Goal: Task Accomplishment & Management: Manage account settings

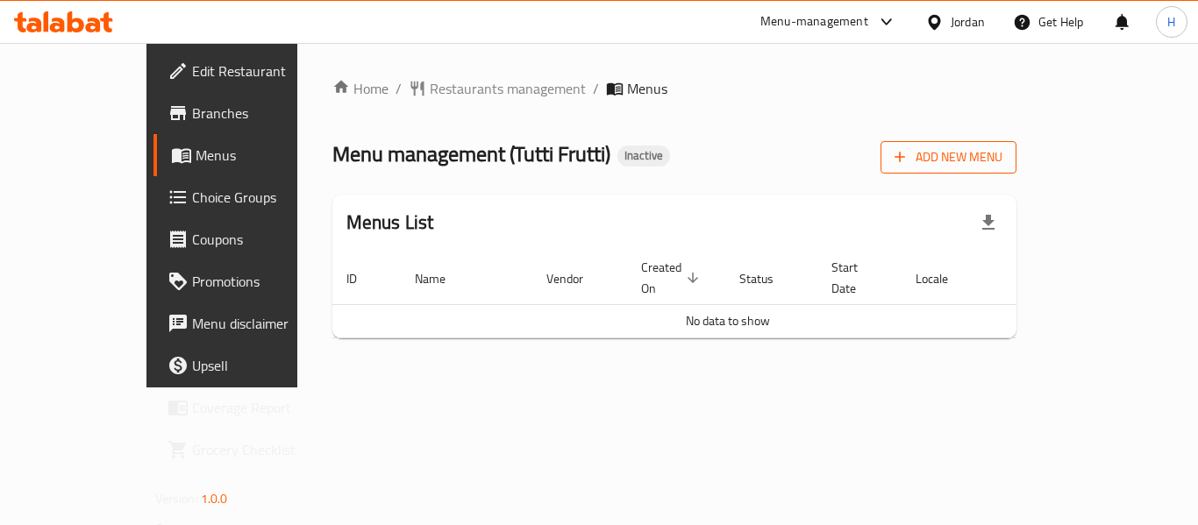
click at [1002, 155] on span "Add New Menu" at bounding box center [948, 157] width 108 height 22
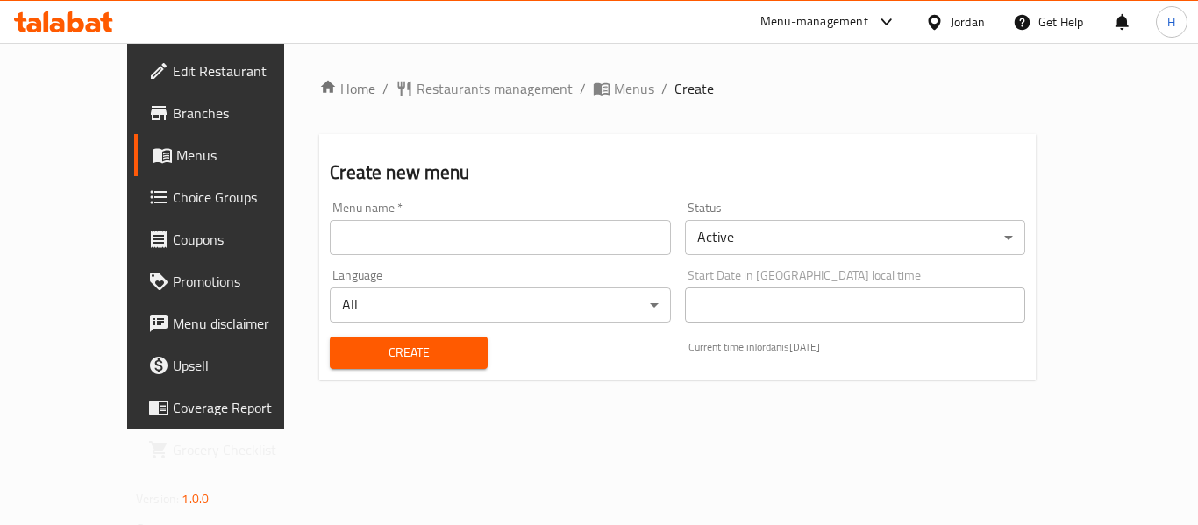
click at [330, 207] on div "Menu name   * Menu name *" at bounding box center [500, 228] width 340 height 53
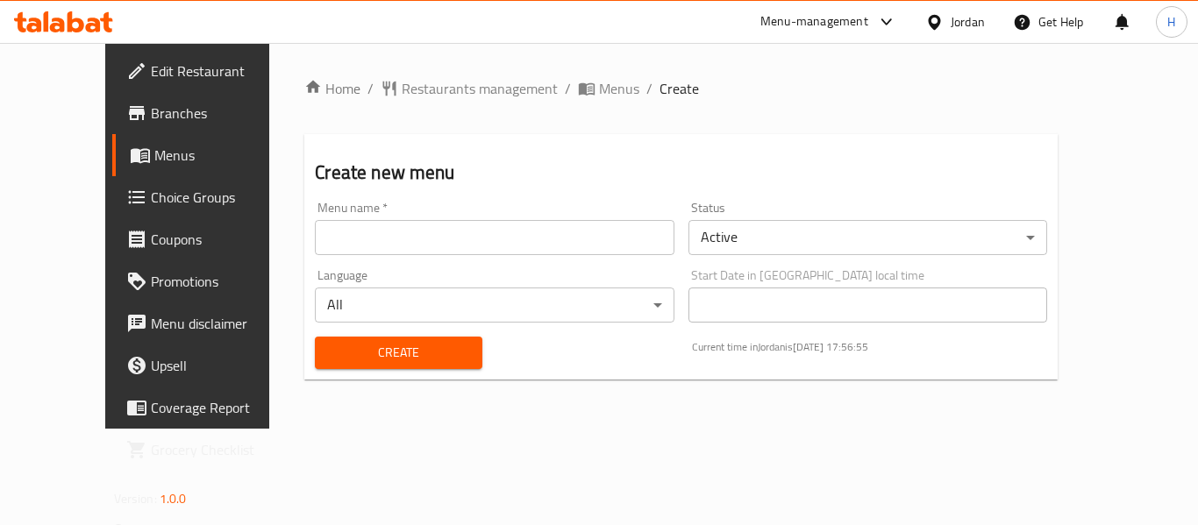
click at [321, 219] on div "Menu name   * Menu name *" at bounding box center [494, 228] width 359 height 53
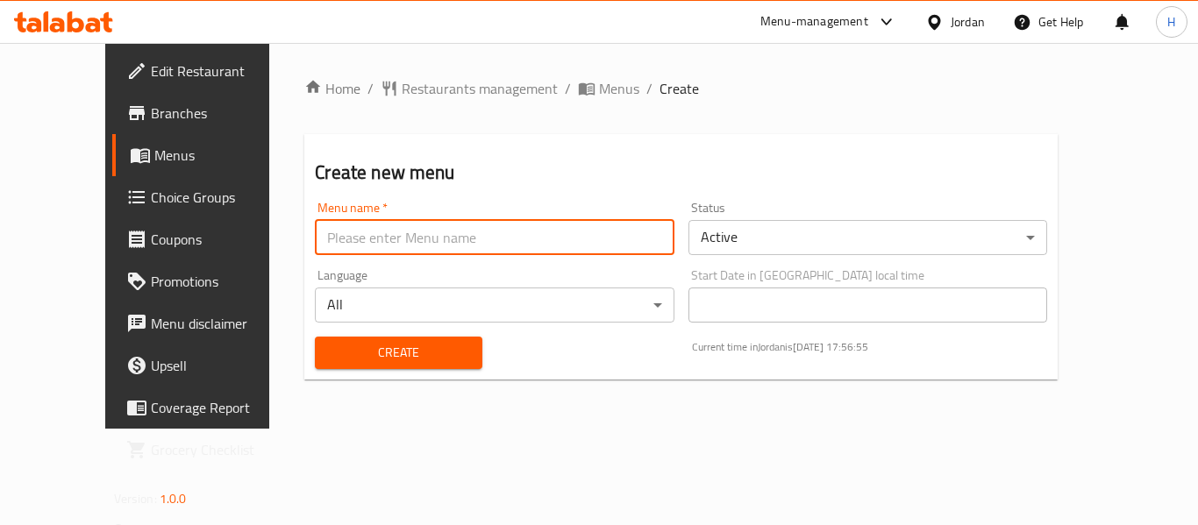
click at [335, 252] on input "text" at bounding box center [494, 237] width 359 height 35
type input "New Menu"
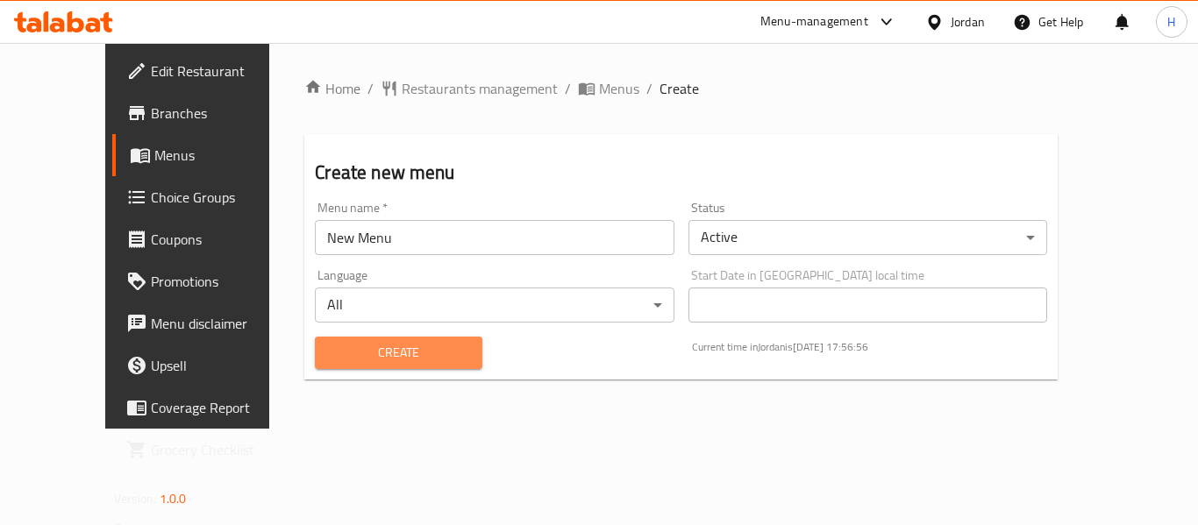
click at [402, 359] on span "Create" at bounding box center [398, 353] width 139 height 22
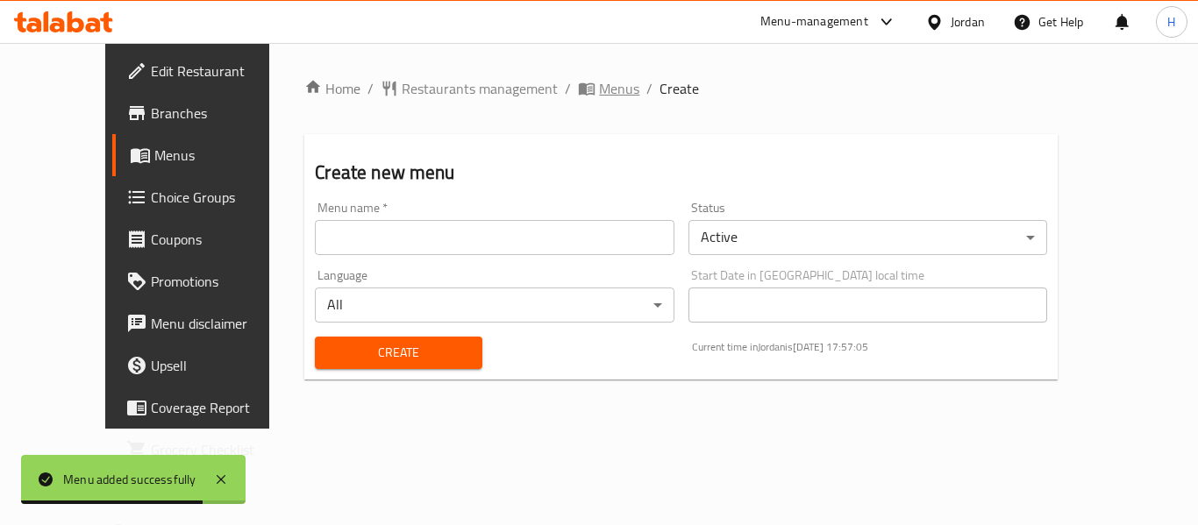
click at [599, 96] on span "Menus" at bounding box center [619, 88] width 40 height 21
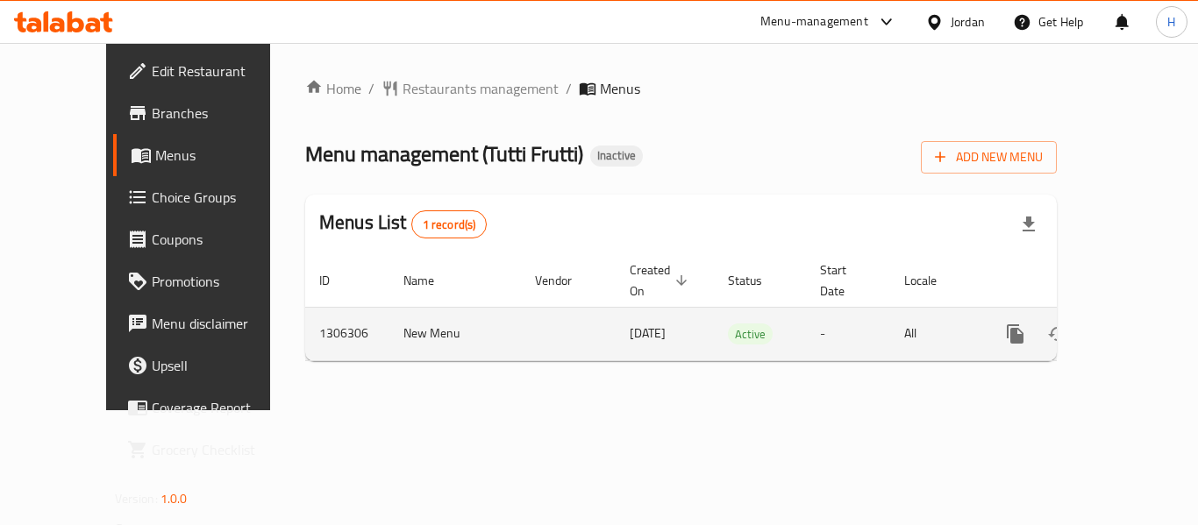
click at [1147, 313] on div "enhanced table" at bounding box center [1078, 334] width 168 height 42
click at [1134, 324] on icon "enhanced table" at bounding box center [1141, 334] width 21 height 21
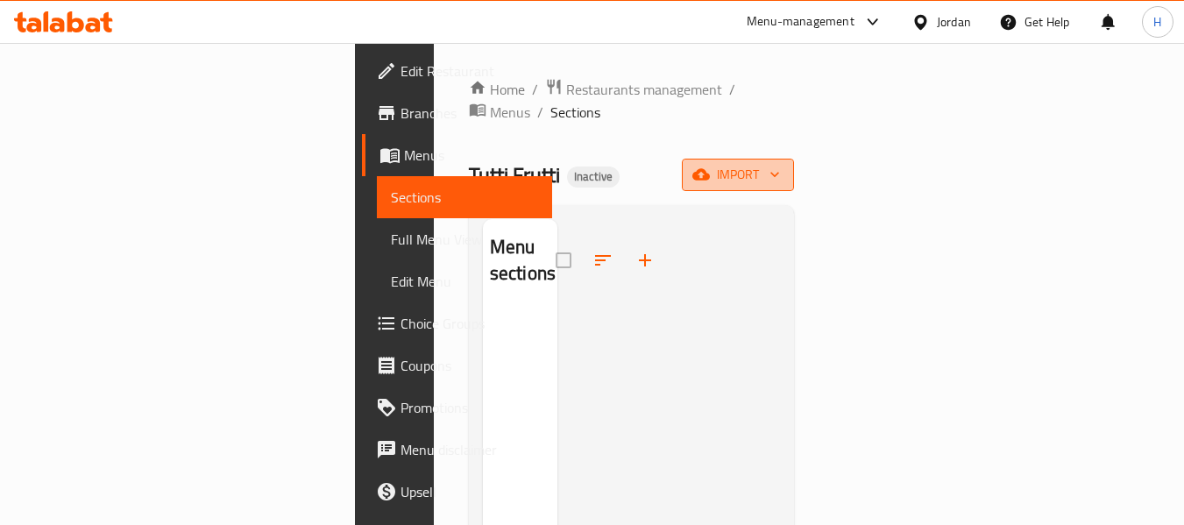
click at [780, 164] on span "import" at bounding box center [738, 175] width 84 height 22
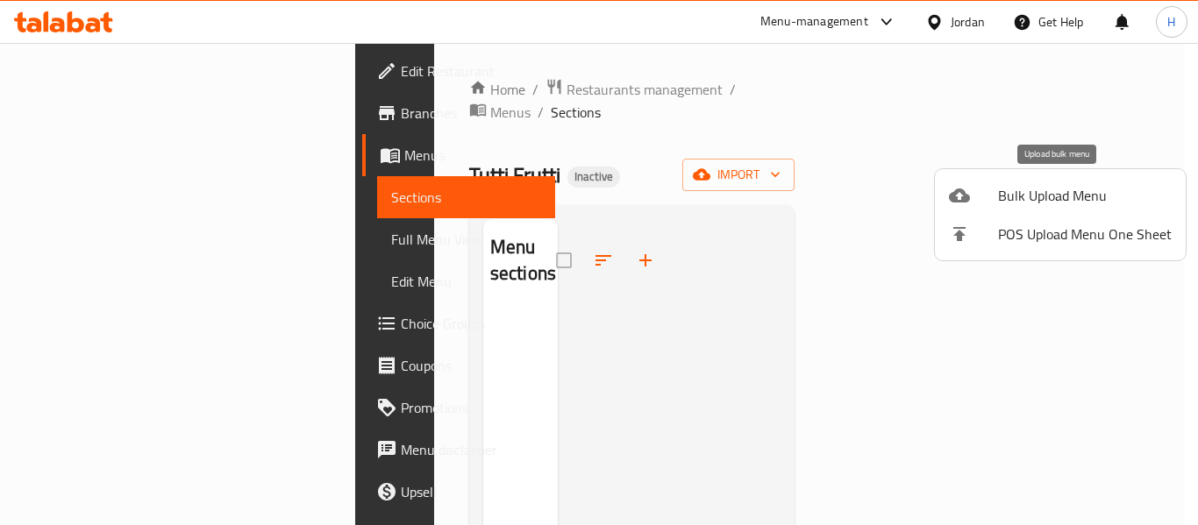
click at [1033, 195] on span "Bulk Upload Menu" at bounding box center [1085, 195] width 174 height 21
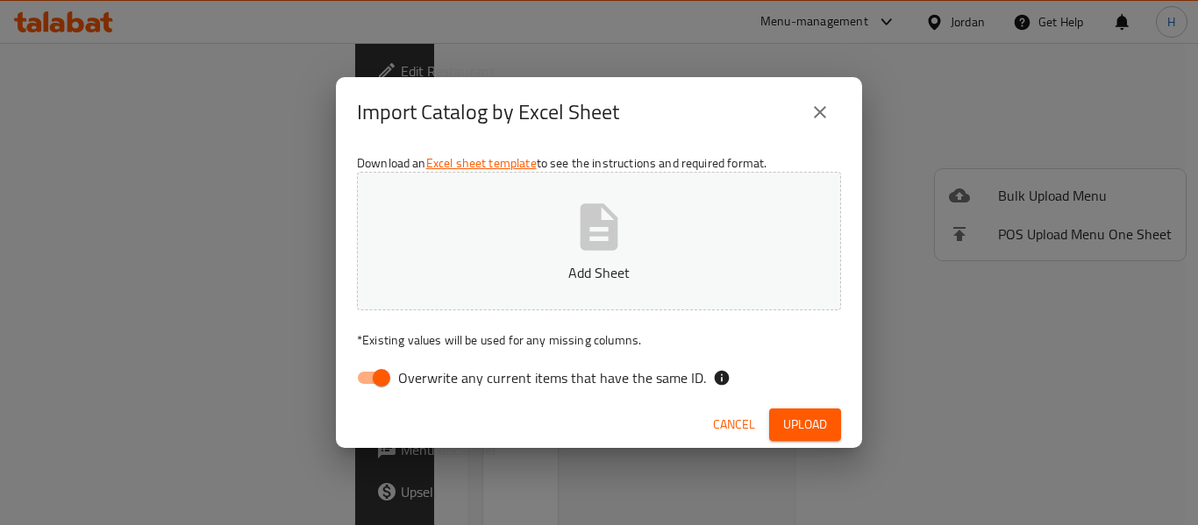
click at [364, 377] on input "Overwrite any current items that have the same ID." at bounding box center [381, 377] width 100 height 33
checkbox input "false"
click at [487, 310] on div "Download an Excel sheet template to see the instructions and required format. A…" at bounding box center [599, 274] width 526 height 254
click at [493, 287] on button "Add Sheet" at bounding box center [599, 241] width 484 height 139
click at [812, 419] on span "Upload" at bounding box center [805, 425] width 44 height 22
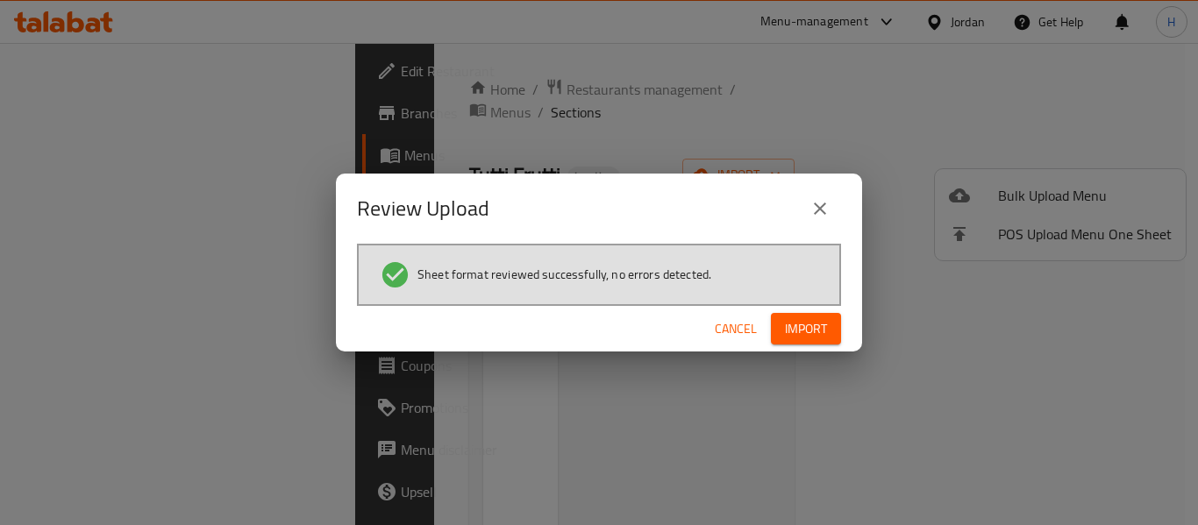
click at [797, 321] on span "Import" at bounding box center [806, 329] width 42 height 22
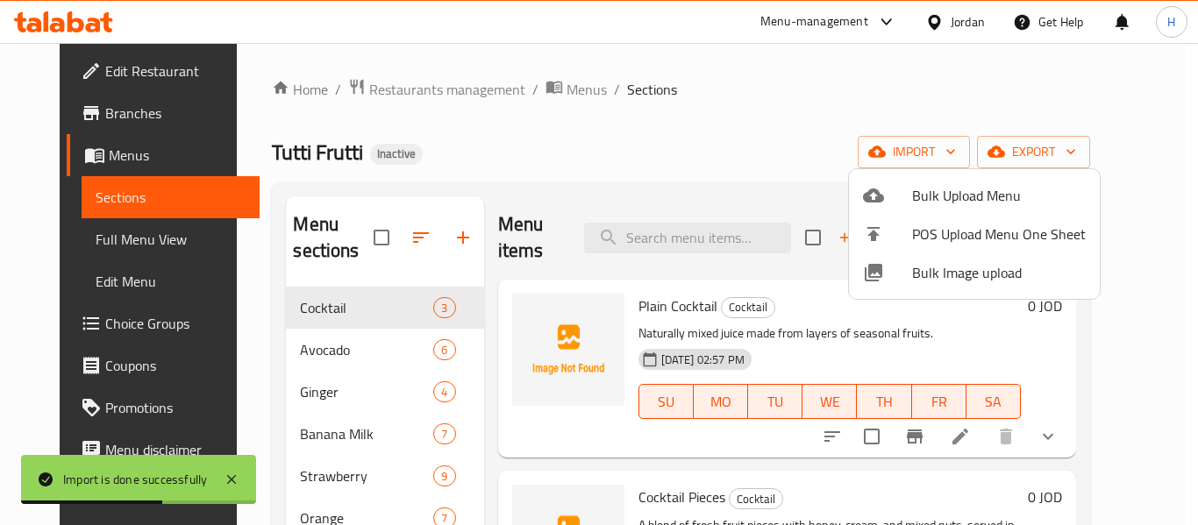
click at [118, 238] on div at bounding box center [599, 262] width 1198 height 525
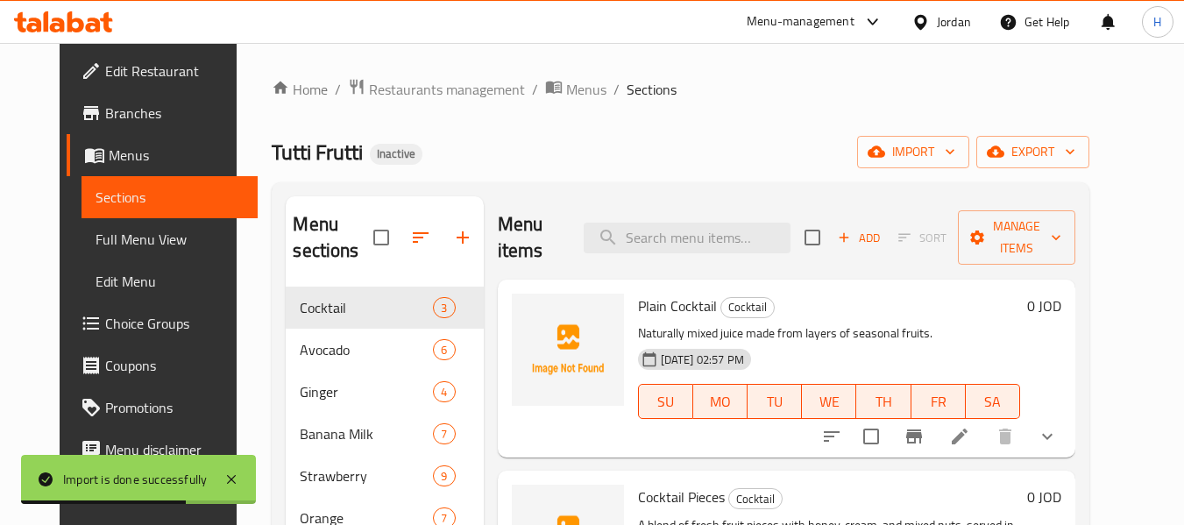
click at [117, 238] on span "Full Menu View" at bounding box center [170, 239] width 148 height 21
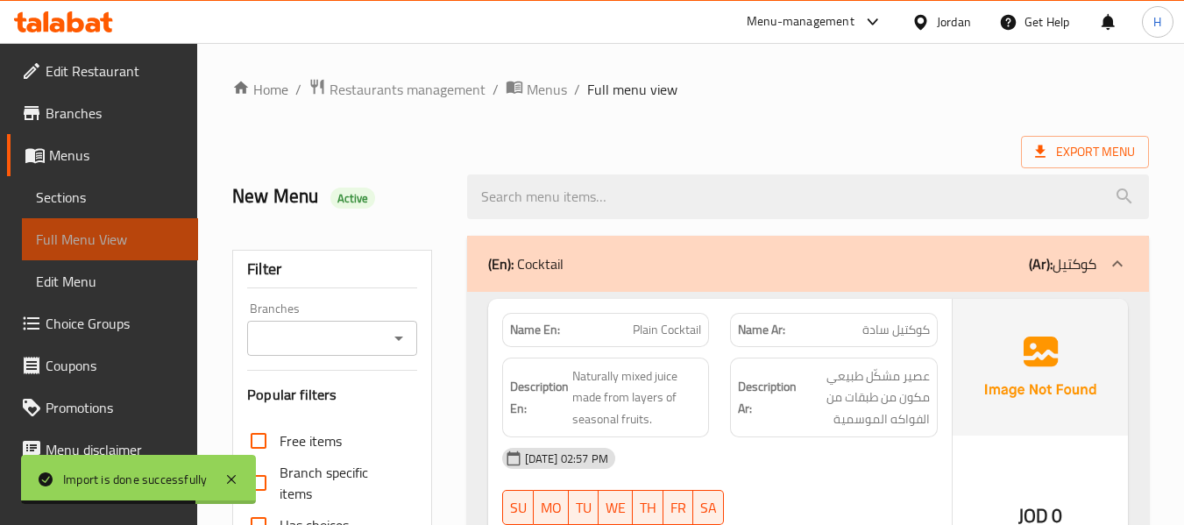
click at [117, 238] on span "Full Menu View" at bounding box center [110, 239] width 148 height 21
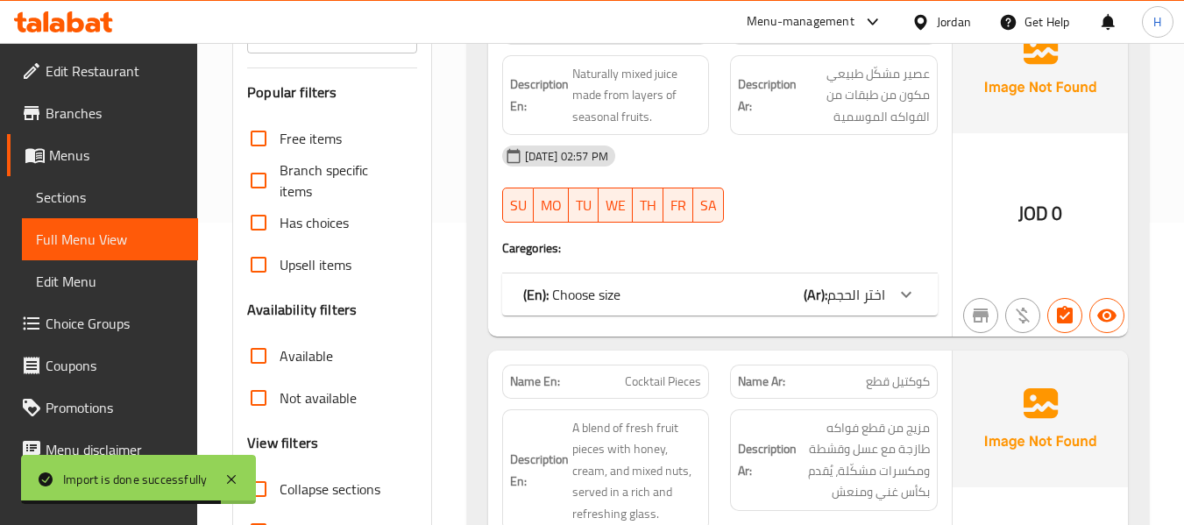
scroll to position [467, 0]
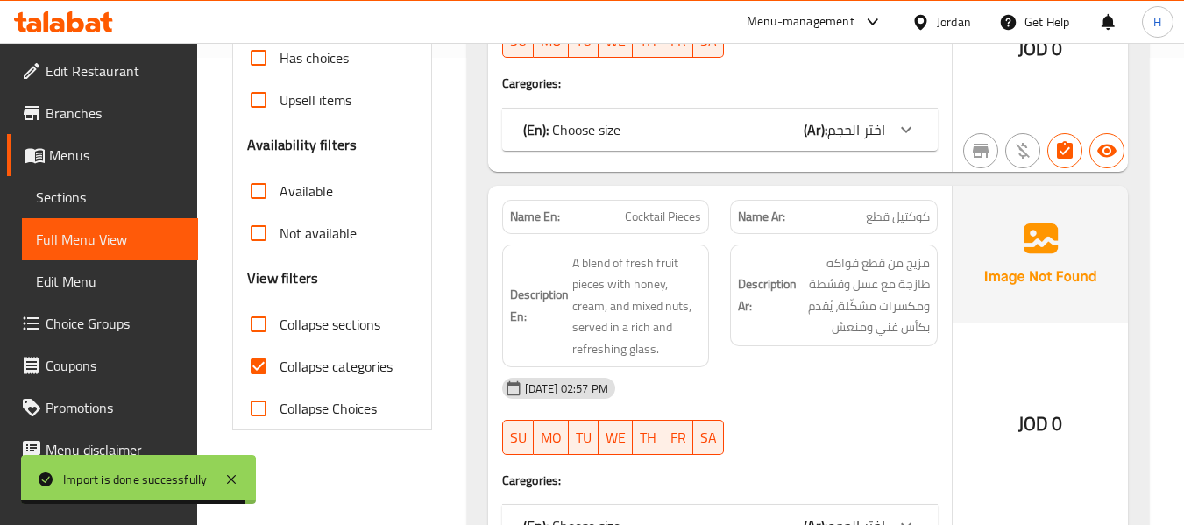
click at [801, 131] on div "(En): Choose size (Ar): اختر الحجم" at bounding box center [704, 129] width 362 height 21
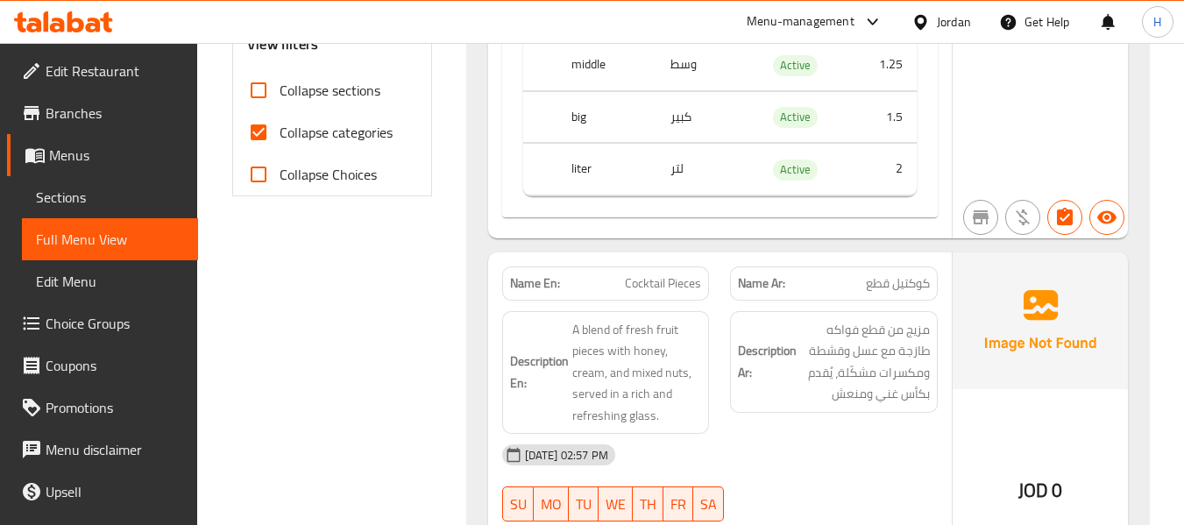
scroll to position [935, 0]
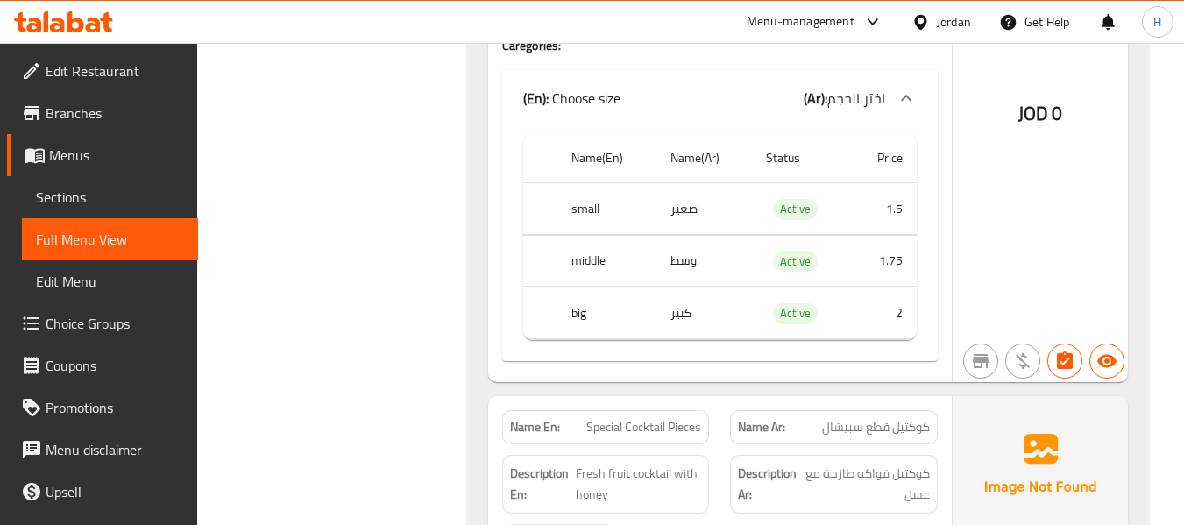
scroll to position [1169, 0]
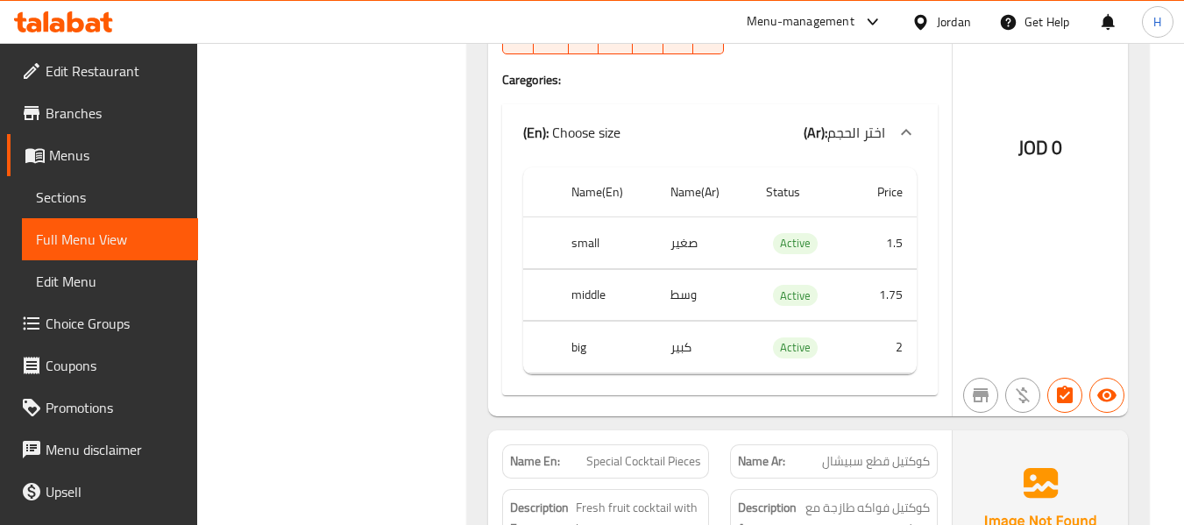
click at [89, 323] on span "Choice Groups" at bounding box center [115, 323] width 139 height 21
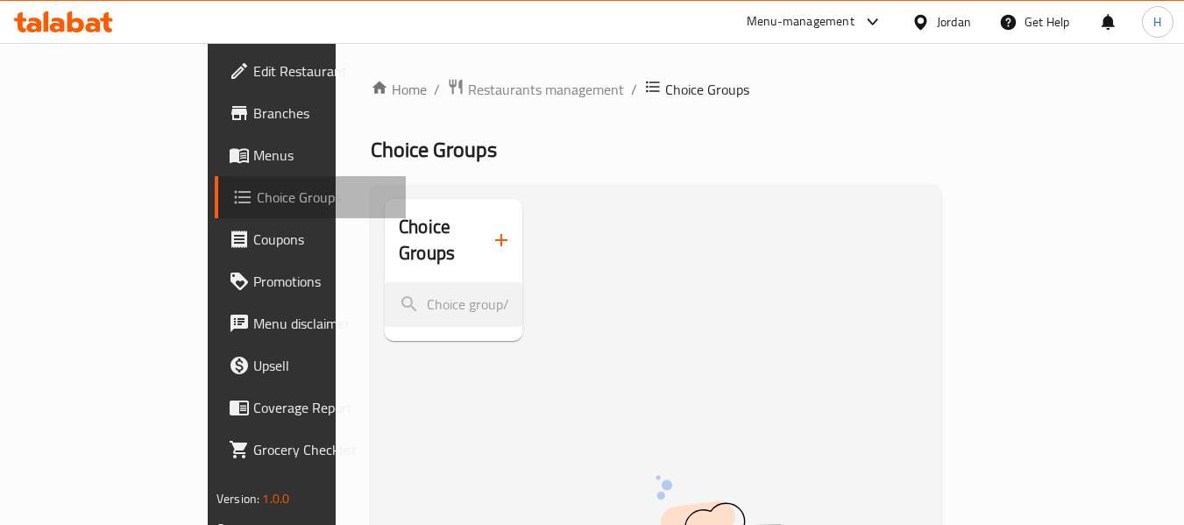
click at [257, 205] on span "Choice Groups" at bounding box center [324, 197] width 135 height 21
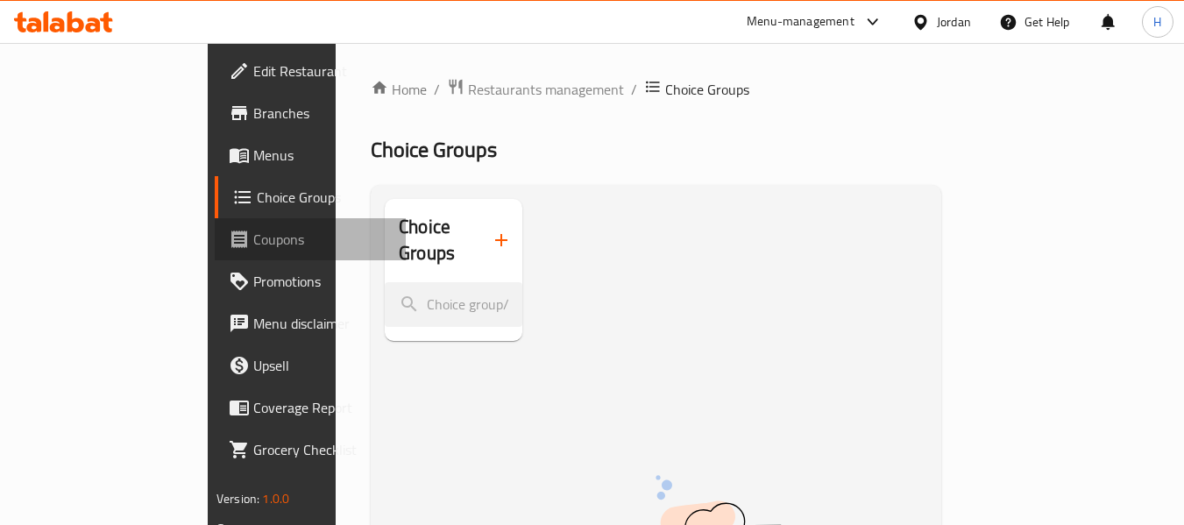
click at [253, 240] on span "Coupons" at bounding box center [322, 239] width 139 height 21
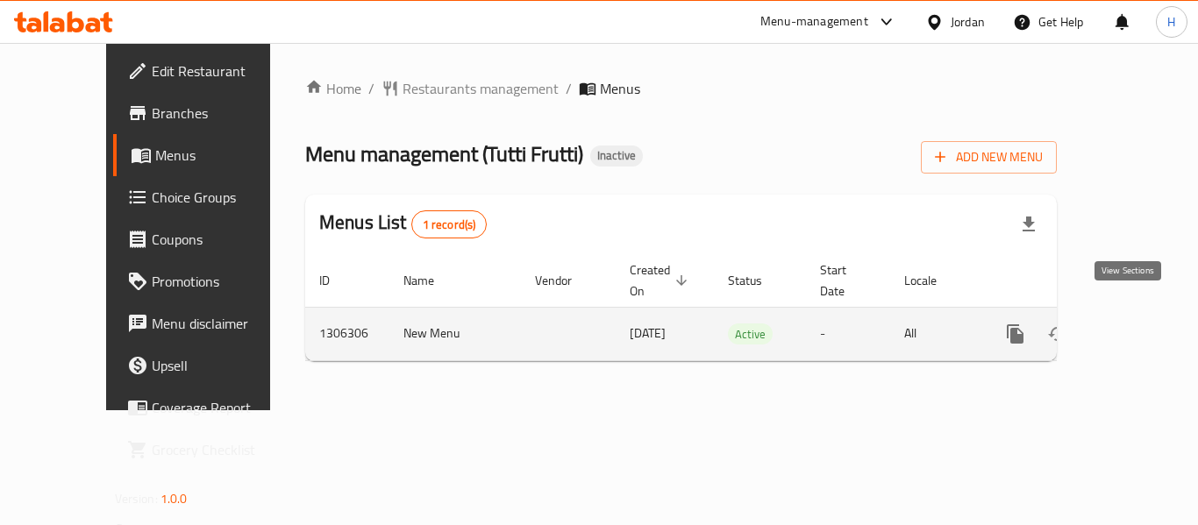
click at [1133, 324] on icon "enhanced table" at bounding box center [1141, 334] width 21 height 21
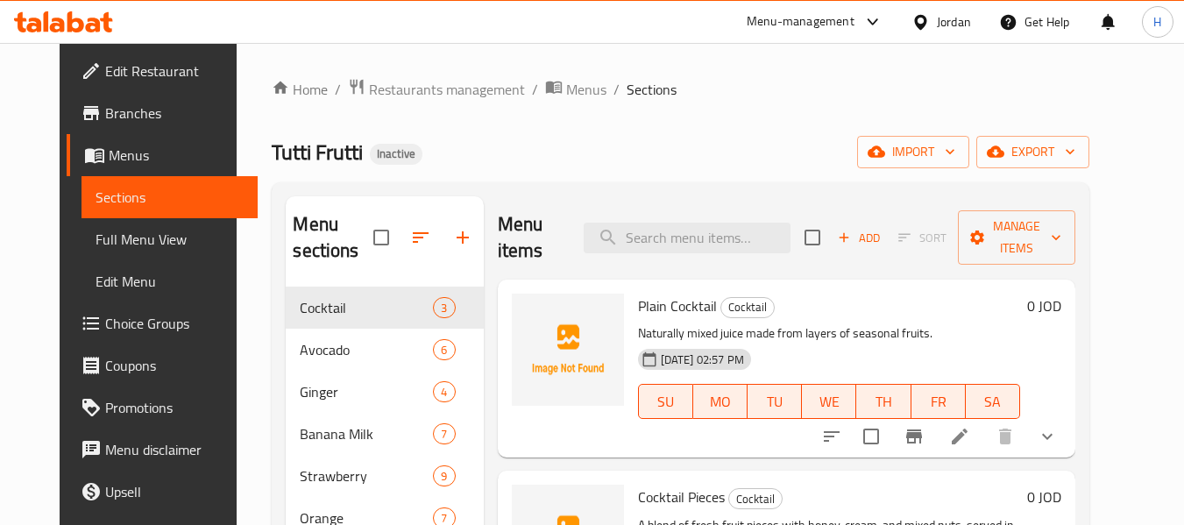
click at [105, 319] on span "Choice Groups" at bounding box center [174, 323] width 139 height 21
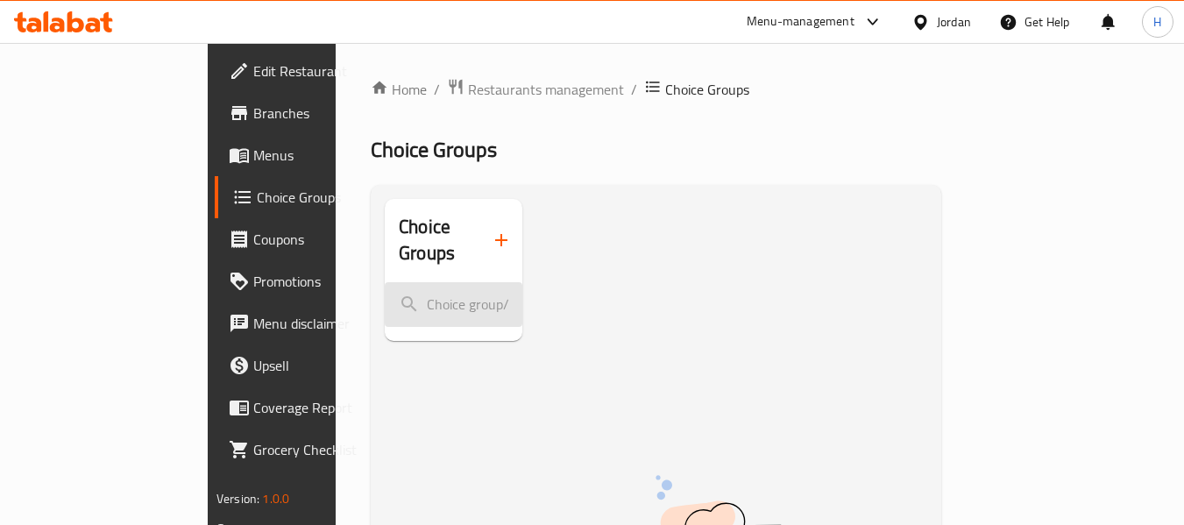
click at [385, 282] on input "search" at bounding box center [454, 304] width 138 height 45
click at [253, 159] on span "Menus" at bounding box center [322, 155] width 139 height 21
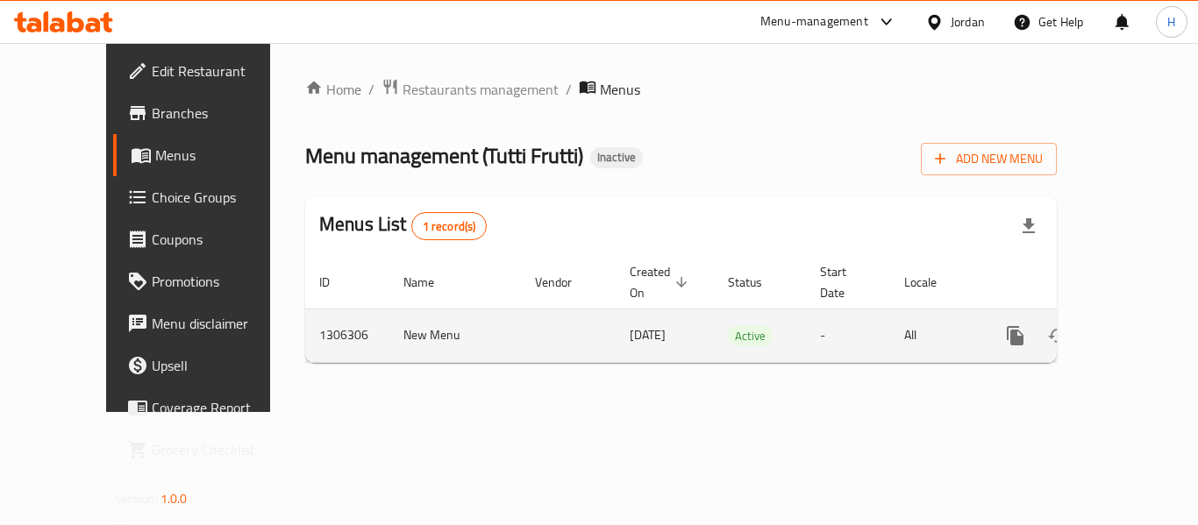
click at [1131, 325] on icon "enhanced table" at bounding box center [1141, 335] width 21 height 21
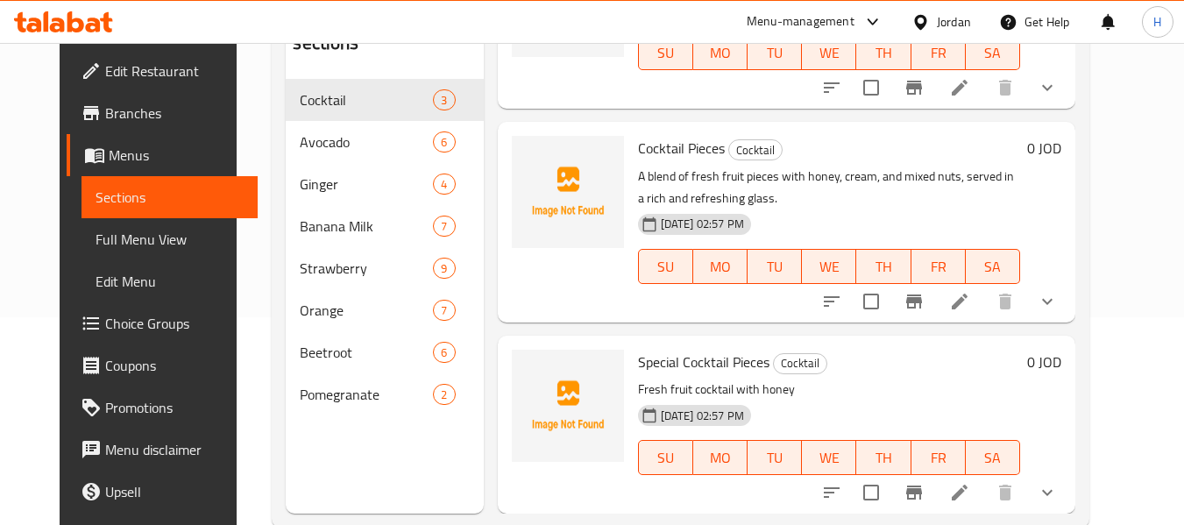
scroll to position [234, 0]
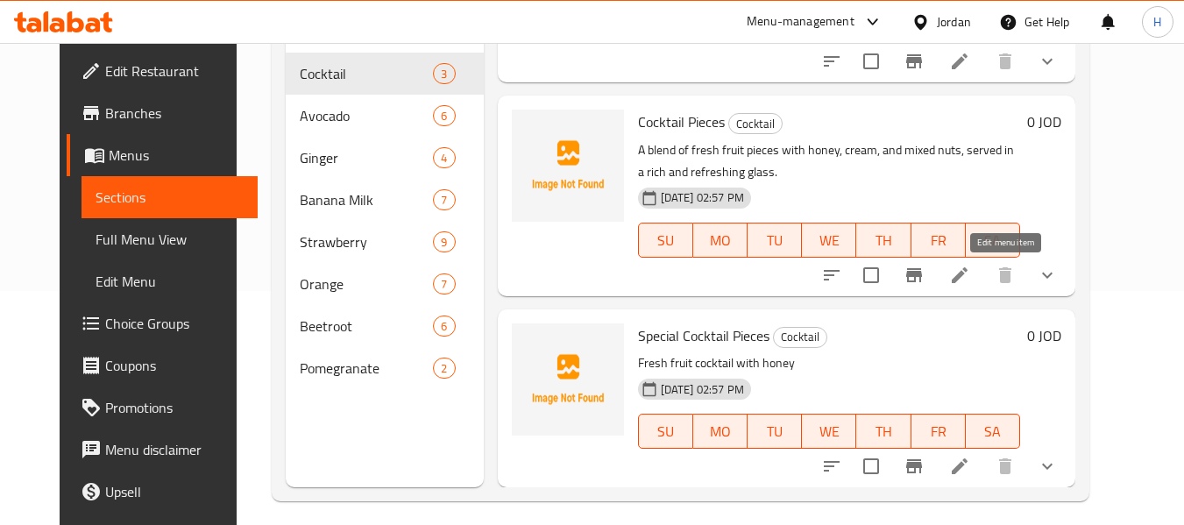
click at [968, 278] on icon at bounding box center [960, 275] width 16 height 16
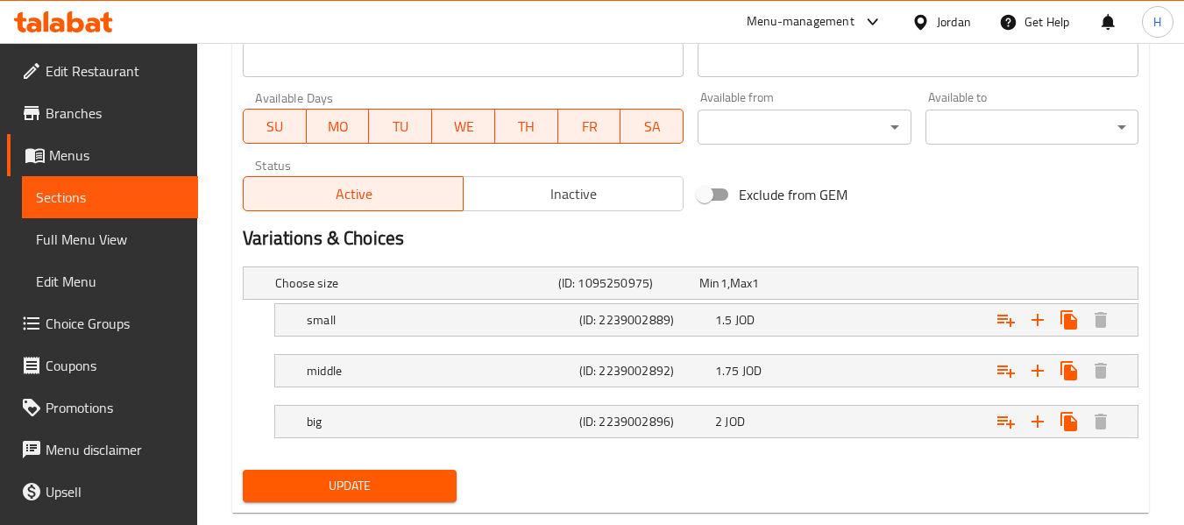
scroll to position [804, 0]
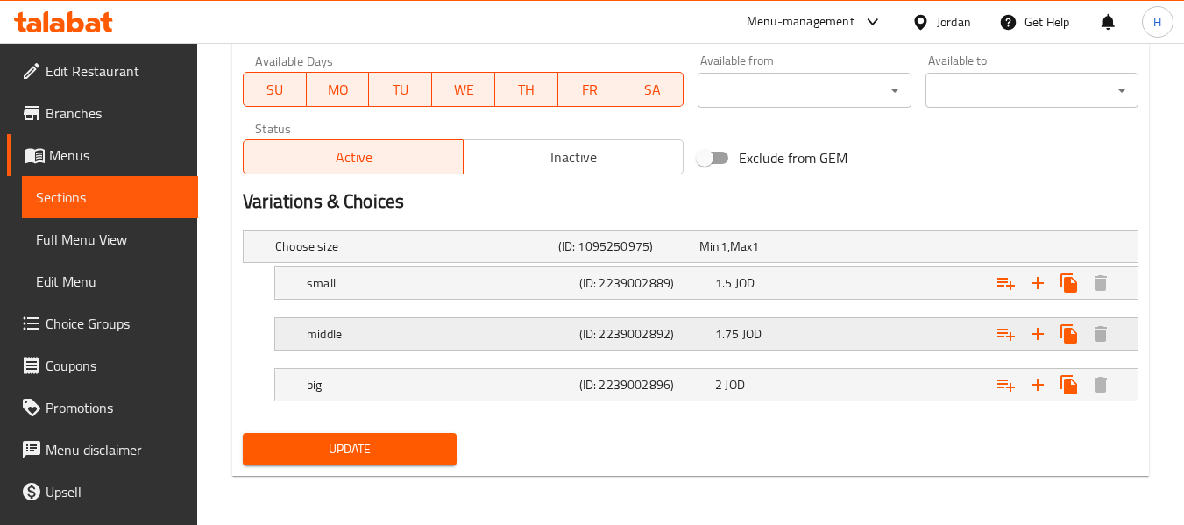
click at [377, 255] on h5 "middle" at bounding box center [413, 247] width 276 height 18
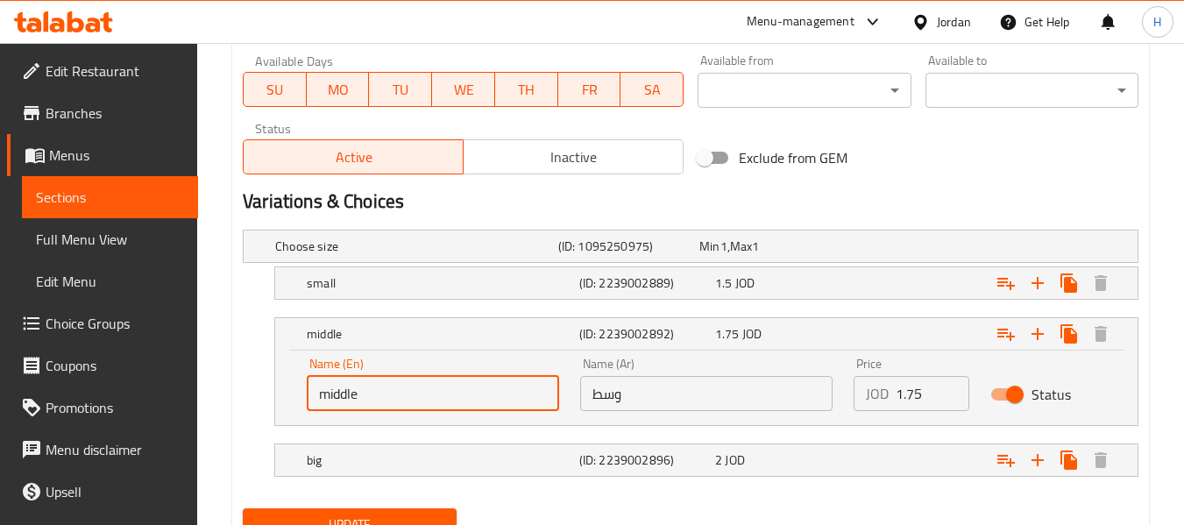
click at [336, 396] on input "middle" at bounding box center [433, 393] width 252 height 35
type input "ة"
type input "Medium"
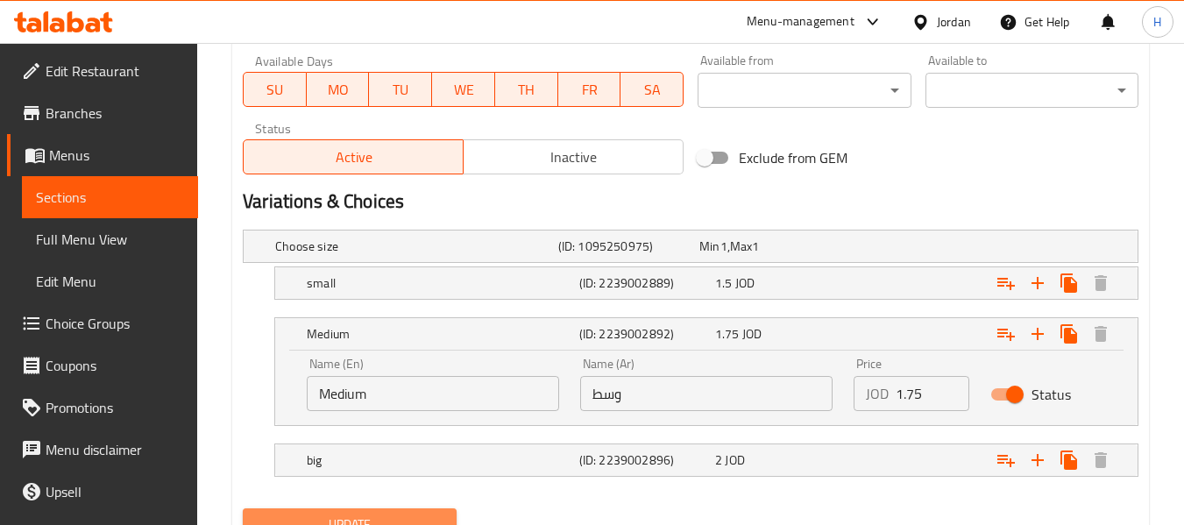
click at [376, 516] on span "Update" at bounding box center [349, 525] width 185 height 22
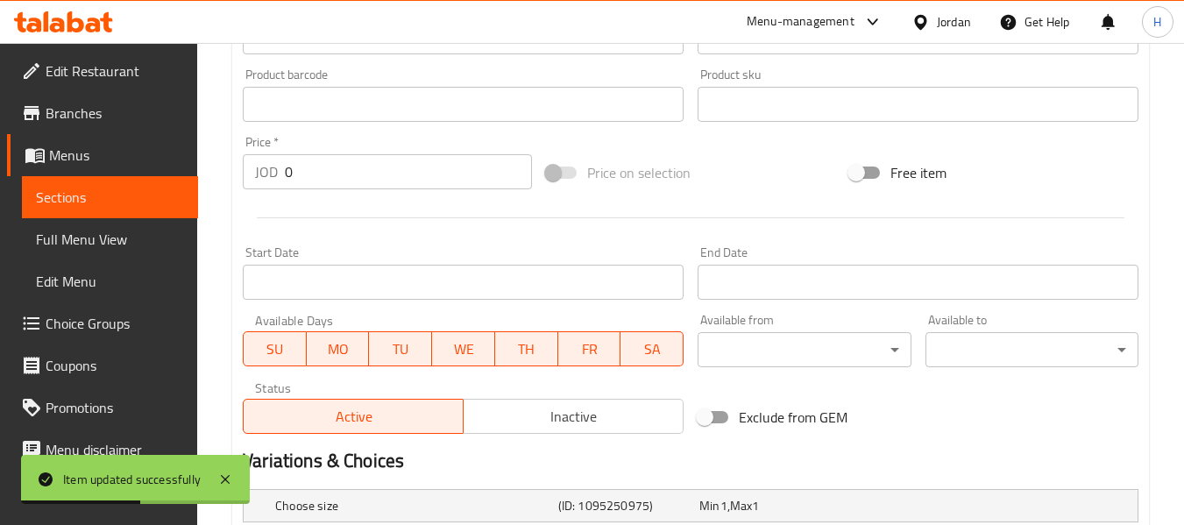
scroll to position [0, 0]
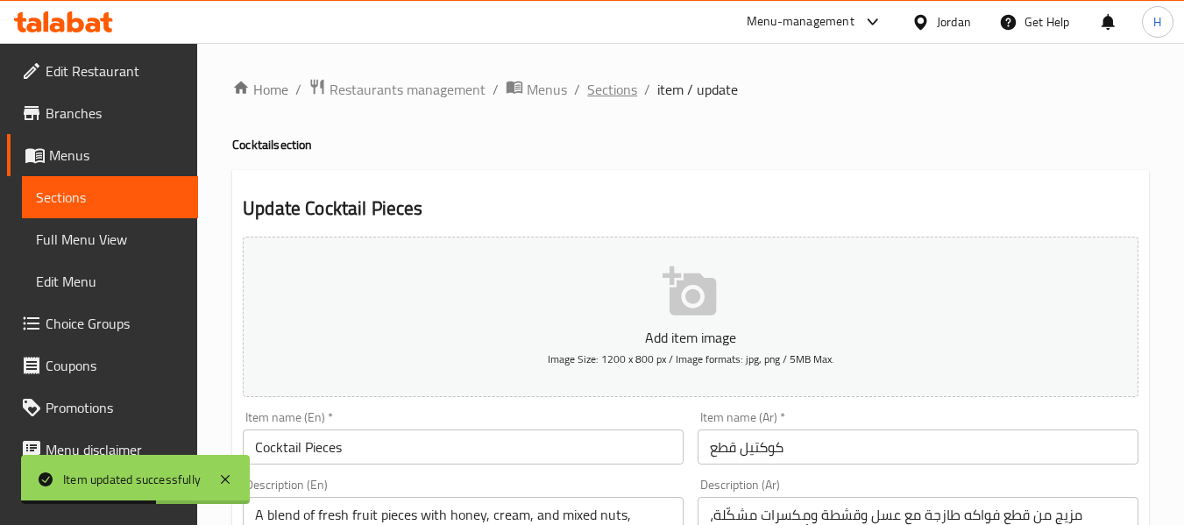
click at [621, 83] on span "Sections" at bounding box center [612, 89] width 50 height 21
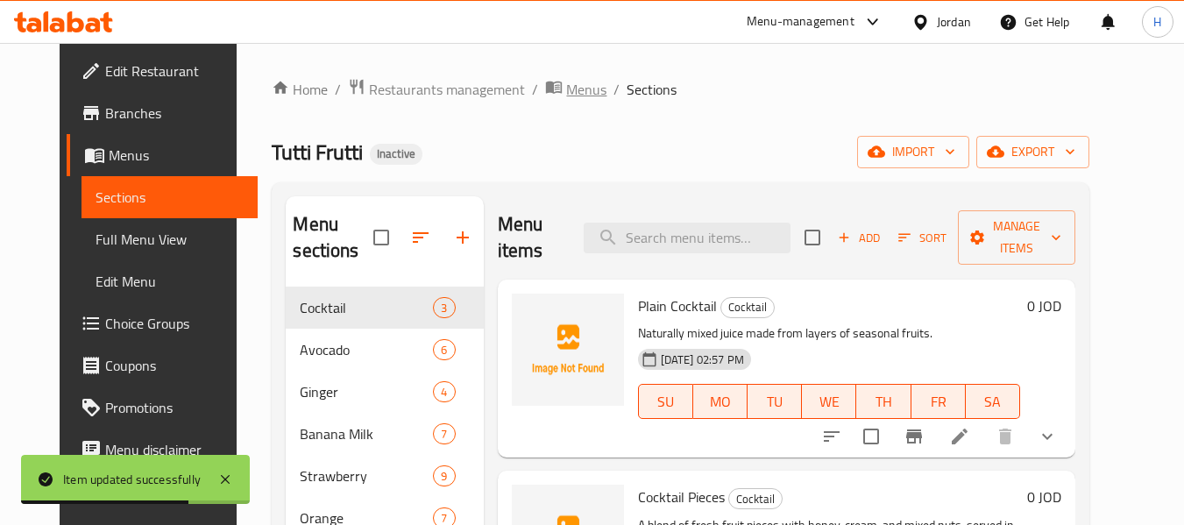
click at [566, 86] on span "Menus" at bounding box center [586, 89] width 40 height 21
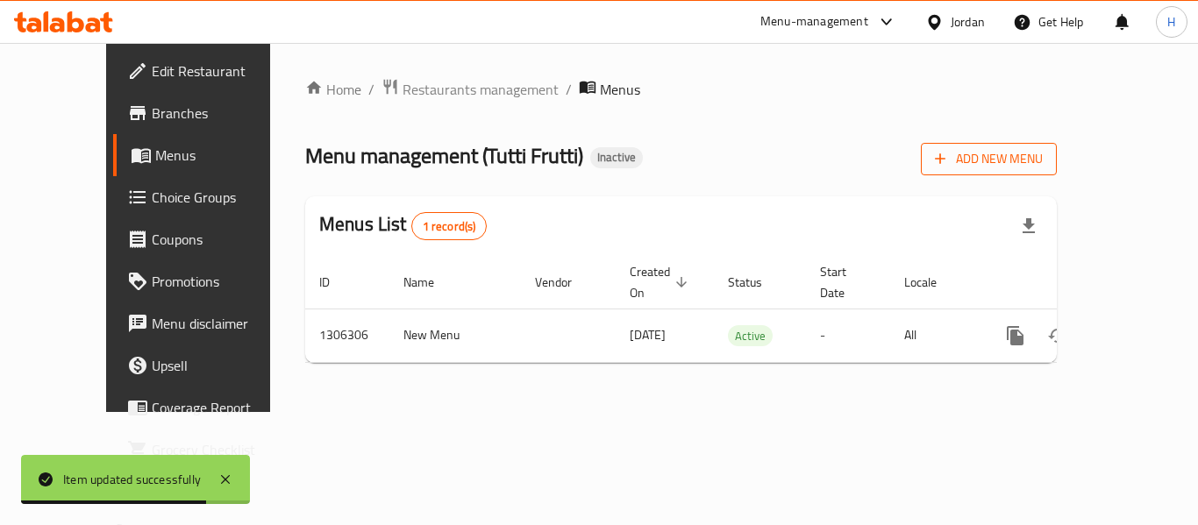
click at [1042, 149] on span "Add New Menu" at bounding box center [989, 159] width 108 height 22
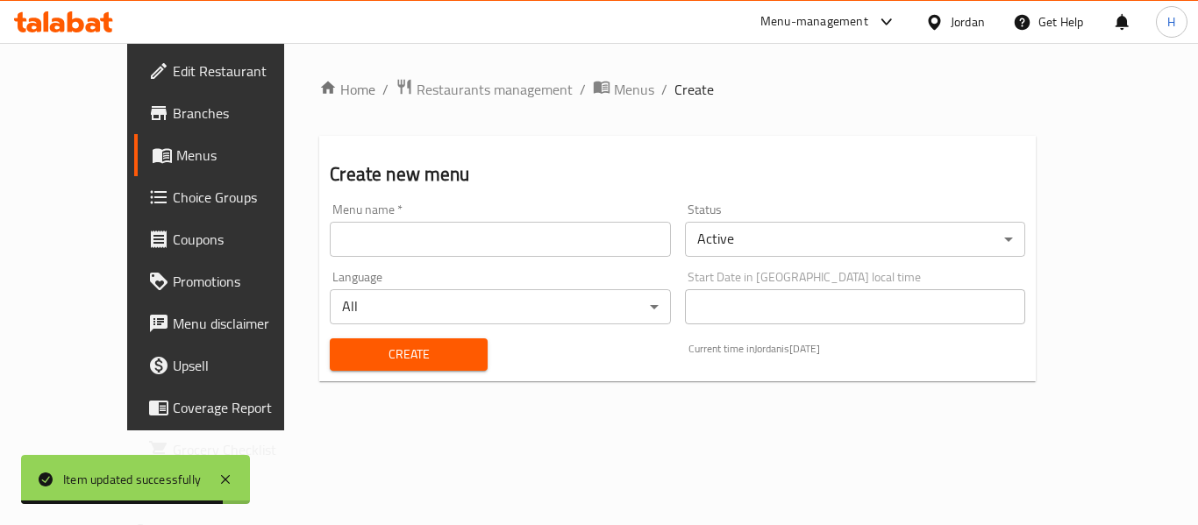
click at [538, 228] on input "text" at bounding box center [500, 239] width 340 height 35
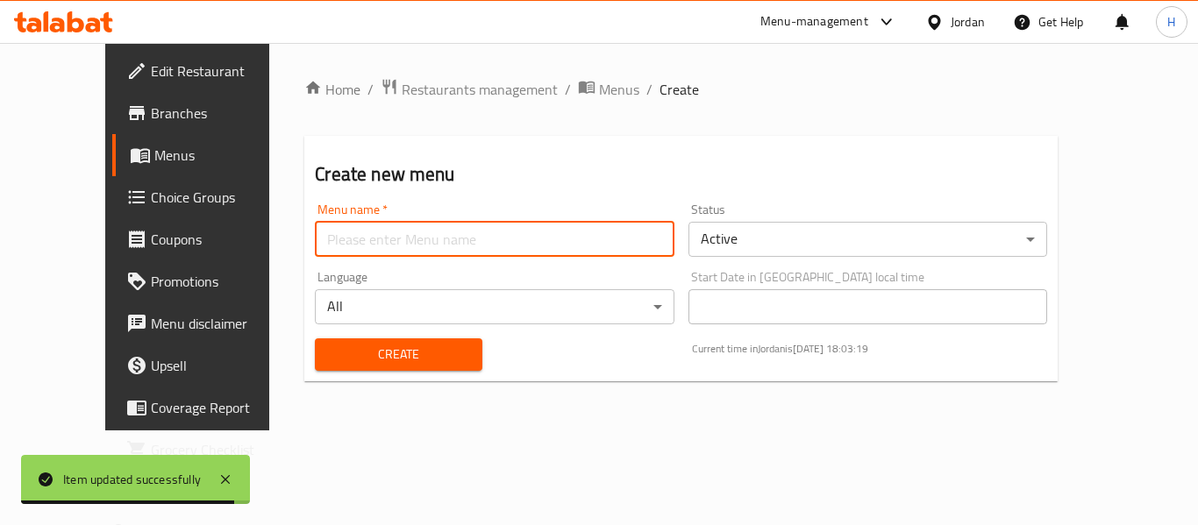
type input "New Menu"
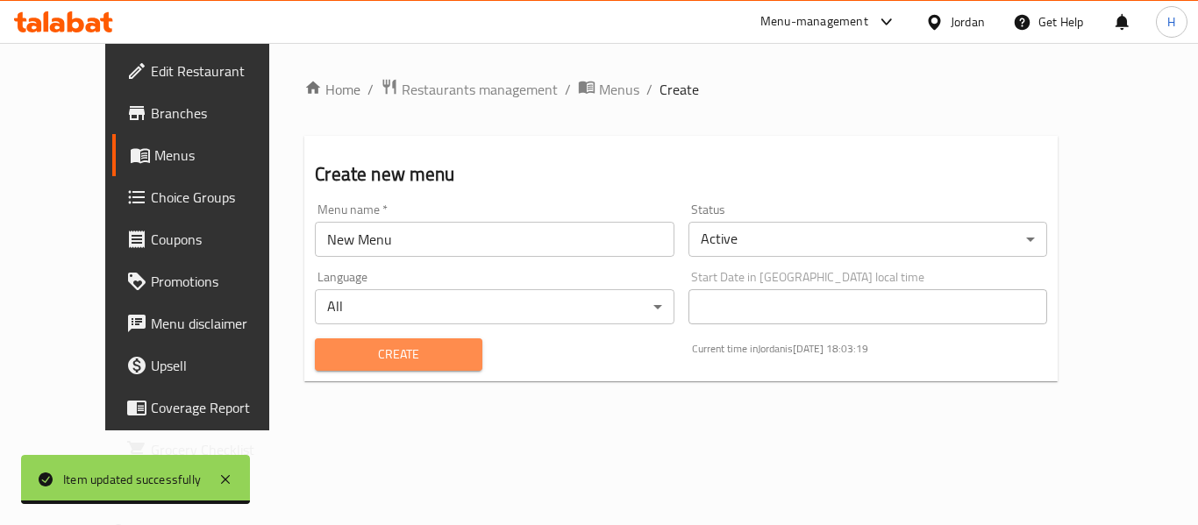
click at [334, 355] on span "Create" at bounding box center [398, 355] width 139 height 22
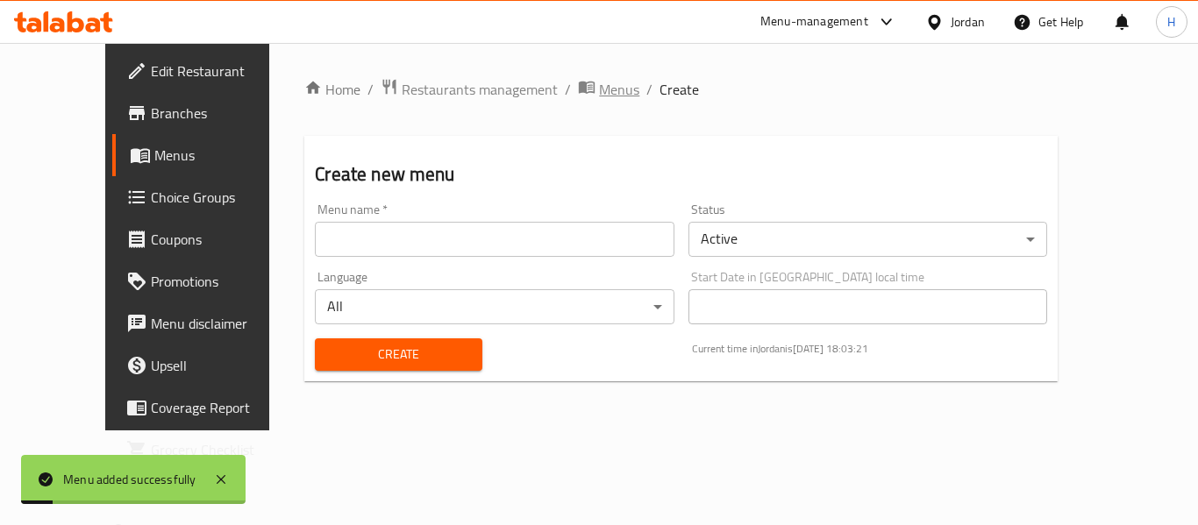
click at [599, 80] on span "Menus" at bounding box center [619, 89] width 40 height 21
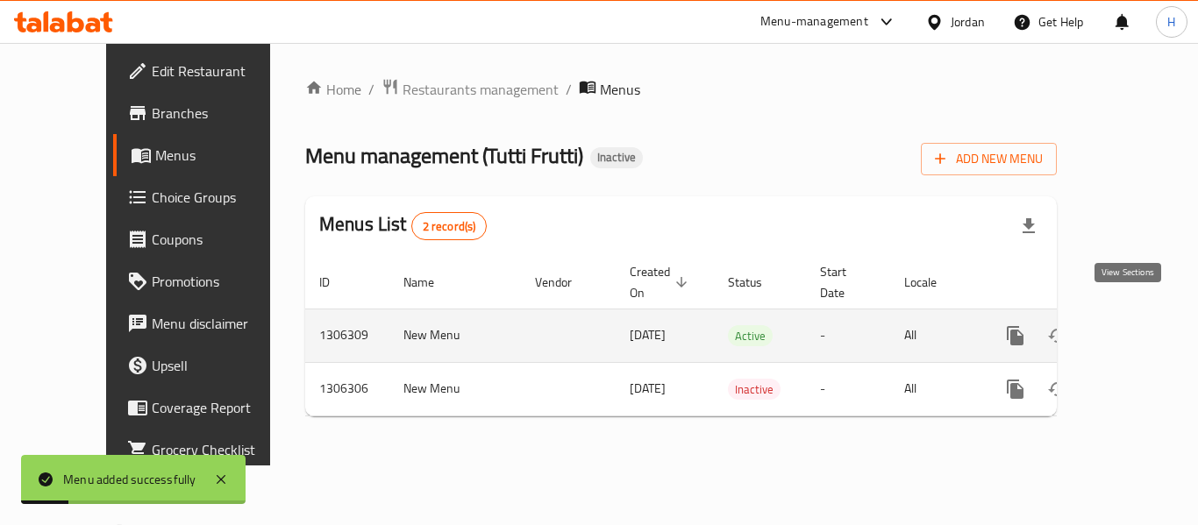
click at [1132, 325] on icon "enhanced table" at bounding box center [1141, 335] width 21 height 21
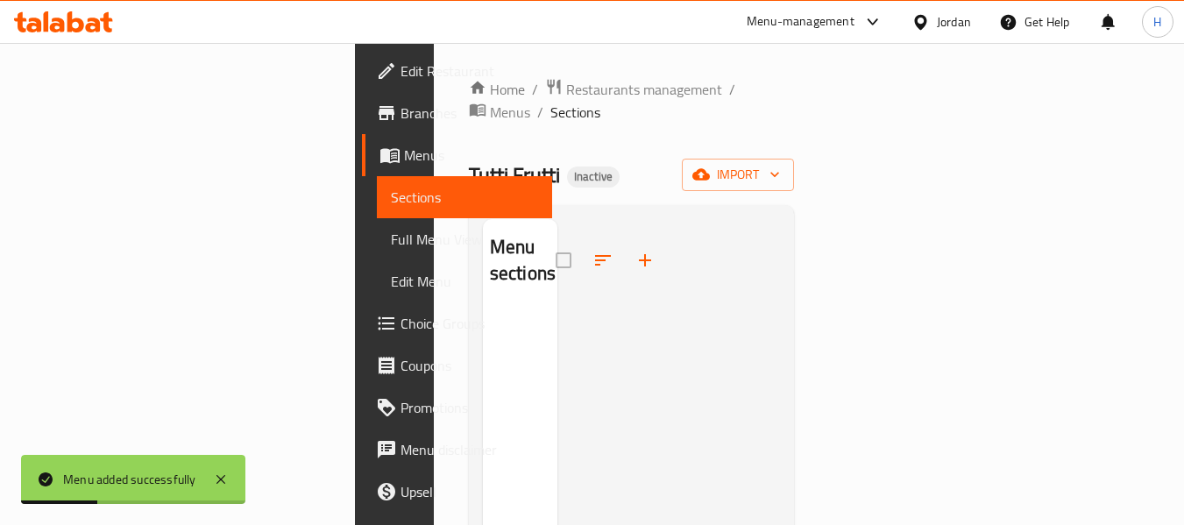
click at [795, 168] on div "Home / Restaurants management / Menus / Sections Tutti Frutti Inactive import M…" at bounding box center [632, 418] width 326 height 680
click at [780, 164] on span "import" at bounding box center [738, 175] width 84 height 22
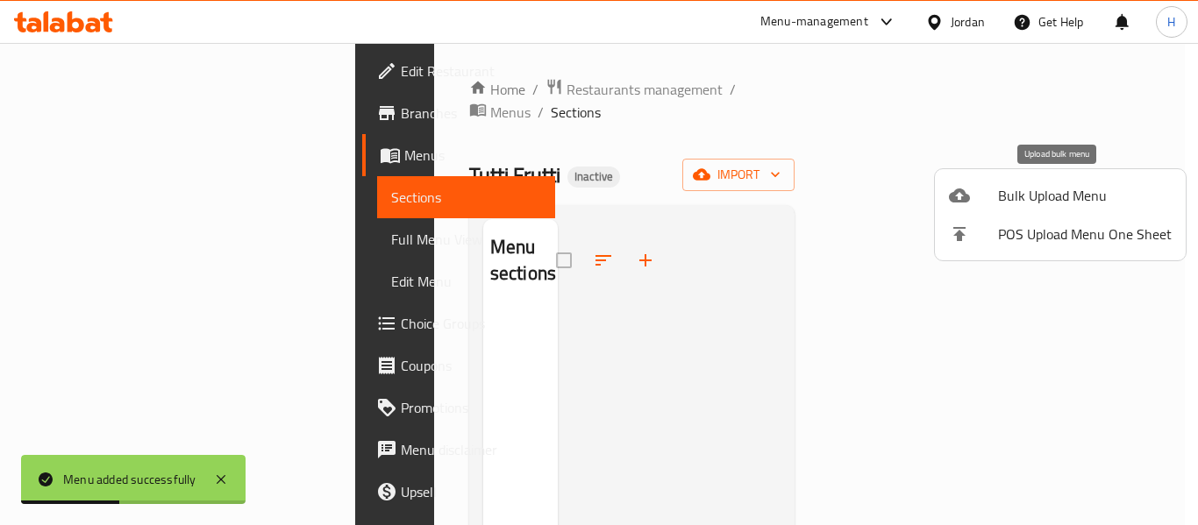
click at [1003, 189] on span "Bulk Upload Menu" at bounding box center [1085, 195] width 174 height 21
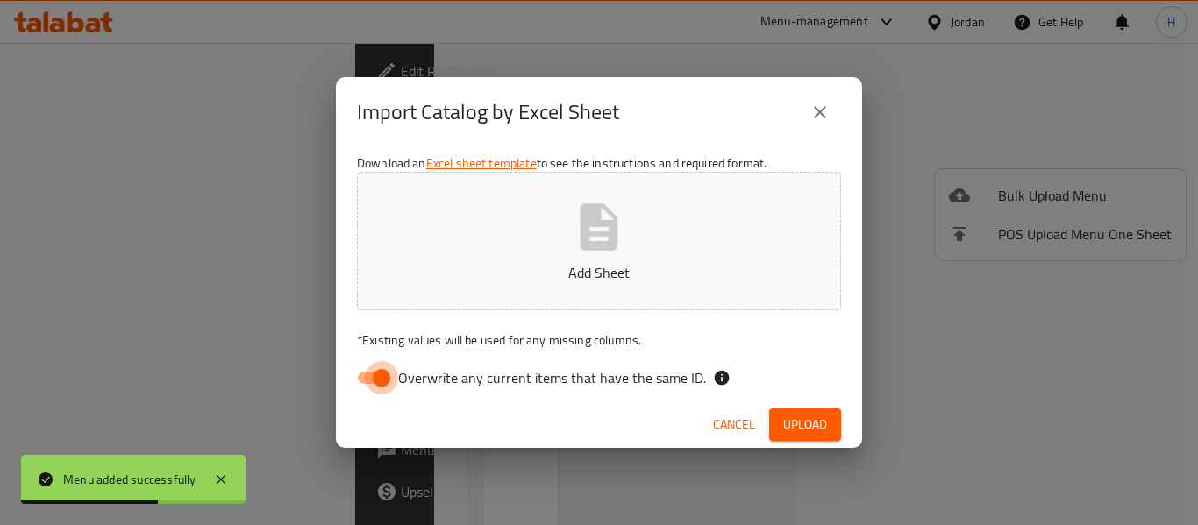
click at [374, 373] on input "Overwrite any current items that have the same ID." at bounding box center [381, 377] width 100 height 33
checkbox input "false"
click at [508, 244] on button "Add Sheet" at bounding box center [599, 241] width 484 height 139
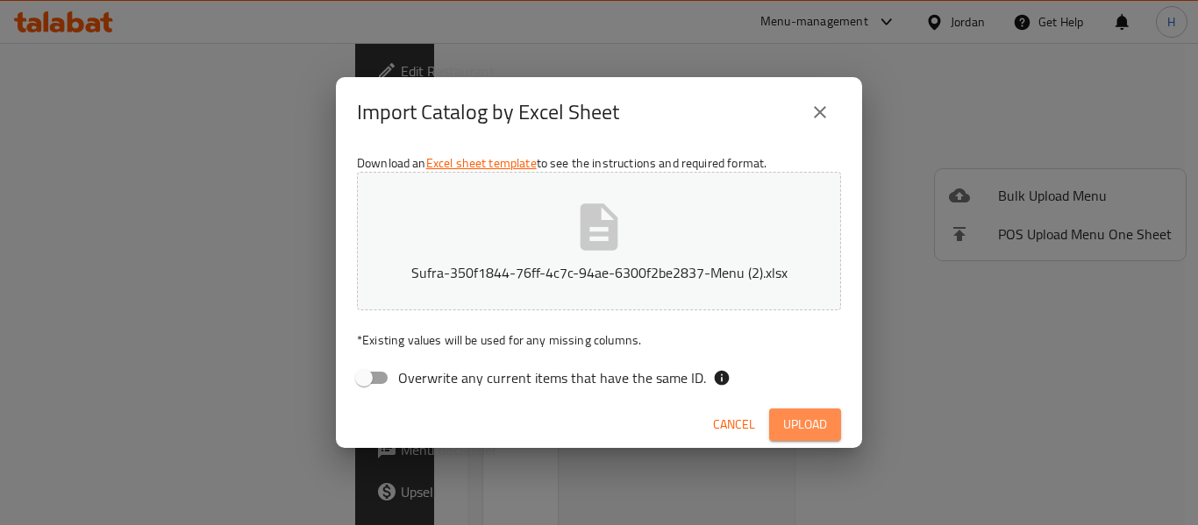
click at [775, 423] on button "Upload" at bounding box center [805, 425] width 72 height 32
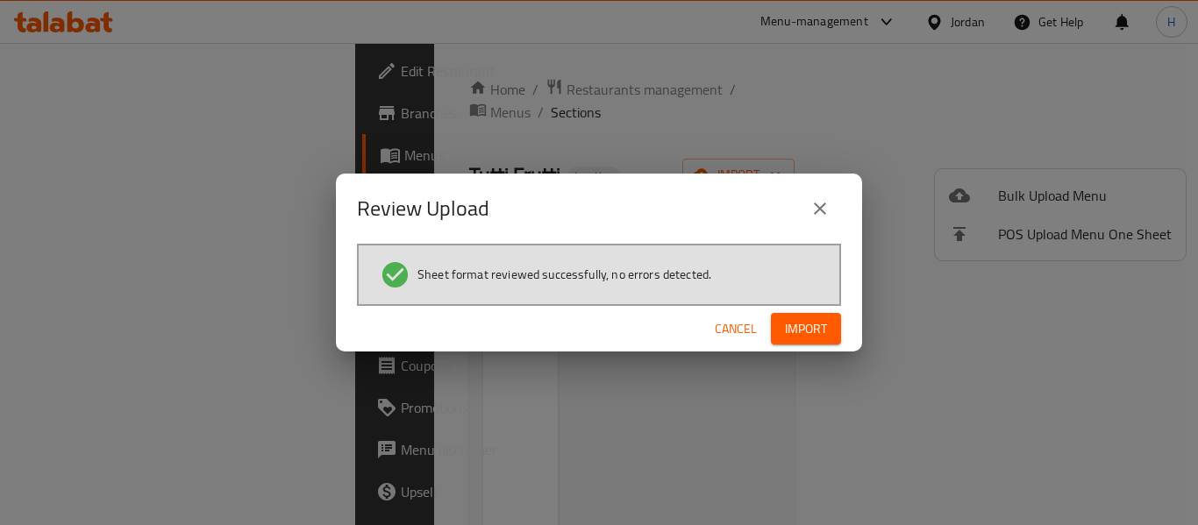
click at [810, 314] on div "Cancel Import" at bounding box center [599, 329] width 526 height 46
click at [808, 318] on span "Import" at bounding box center [806, 329] width 42 height 22
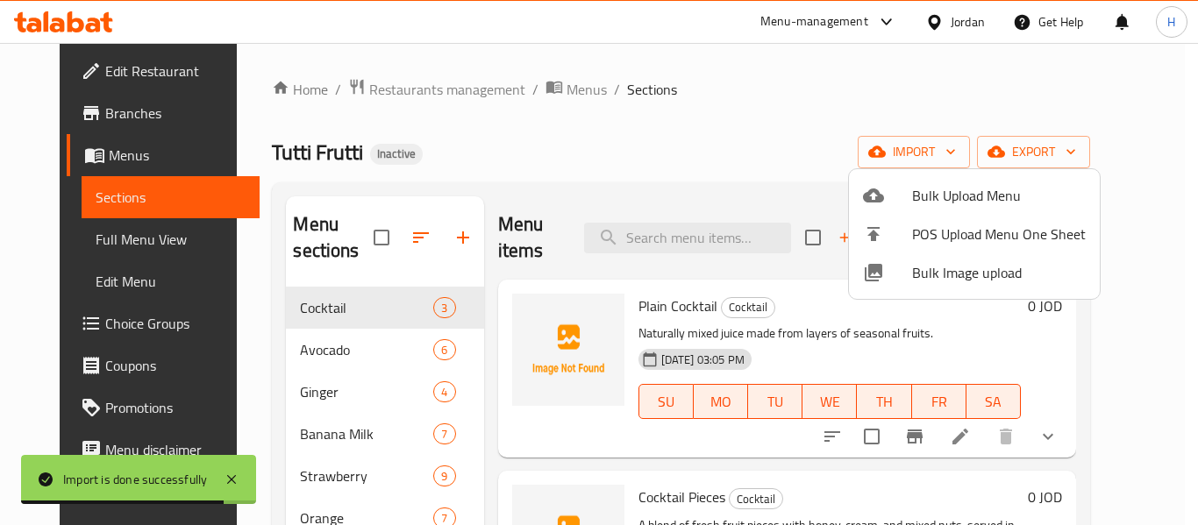
click at [121, 231] on div at bounding box center [599, 262] width 1198 height 525
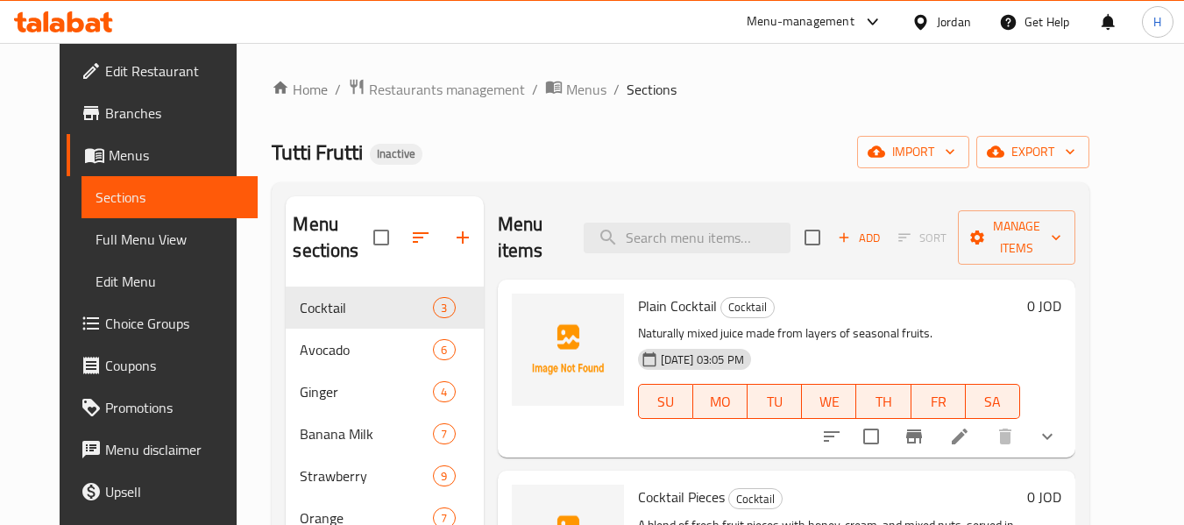
click at [103, 250] on span "Full Menu View" at bounding box center [170, 239] width 148 height 21
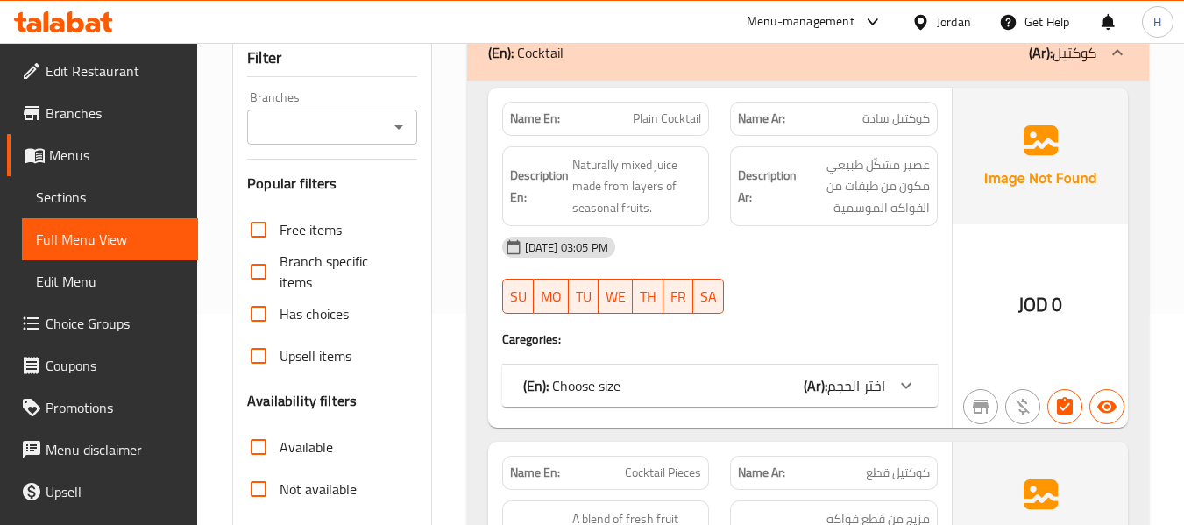
scroll to position [234, 0]
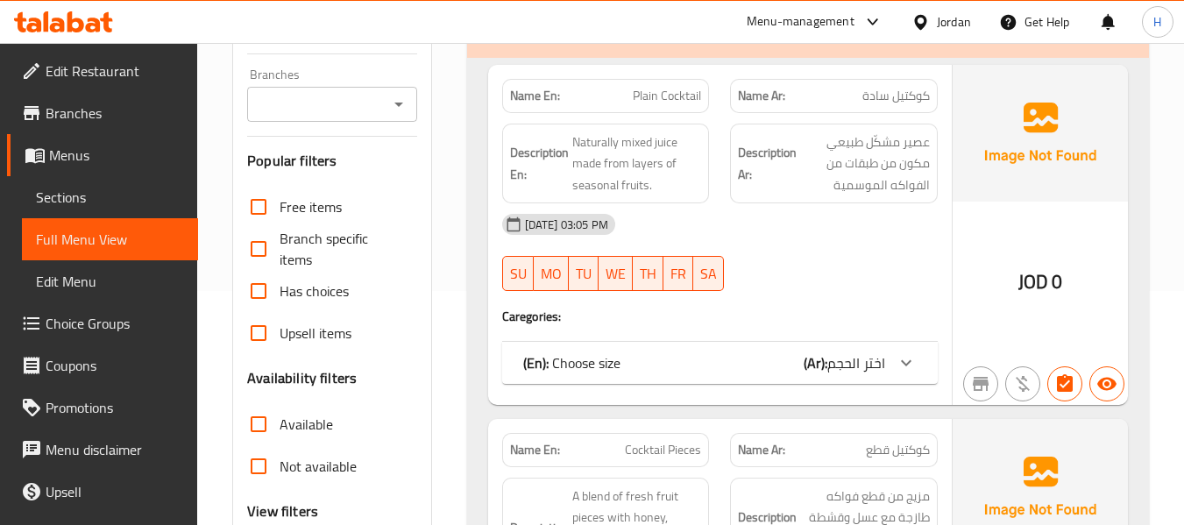
click at [841, 368] on span "اختر الحجم" at bounding box center [857, 363] width 58 height 26
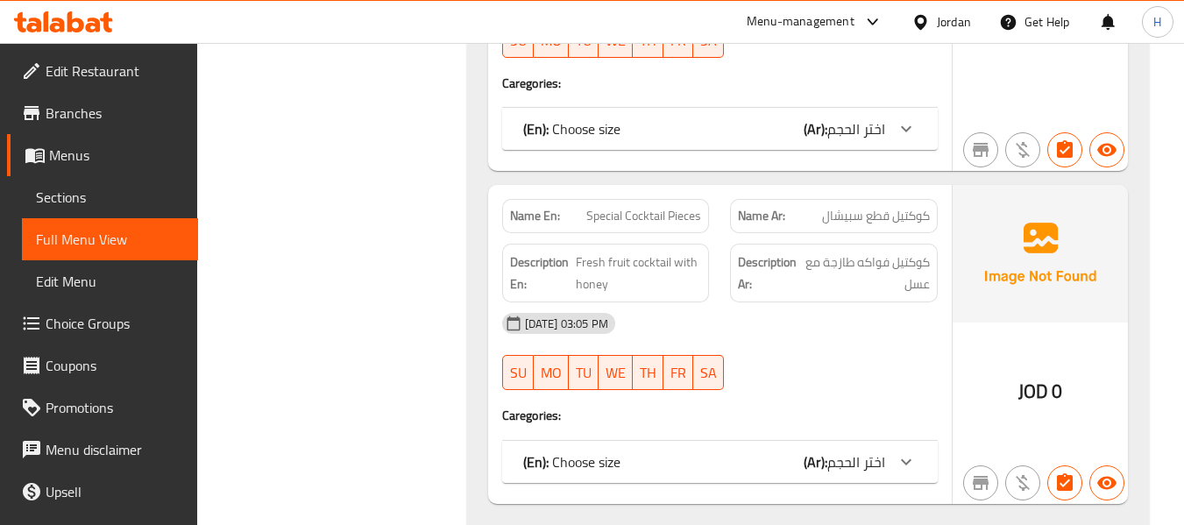
scroll to position [1169, 0]
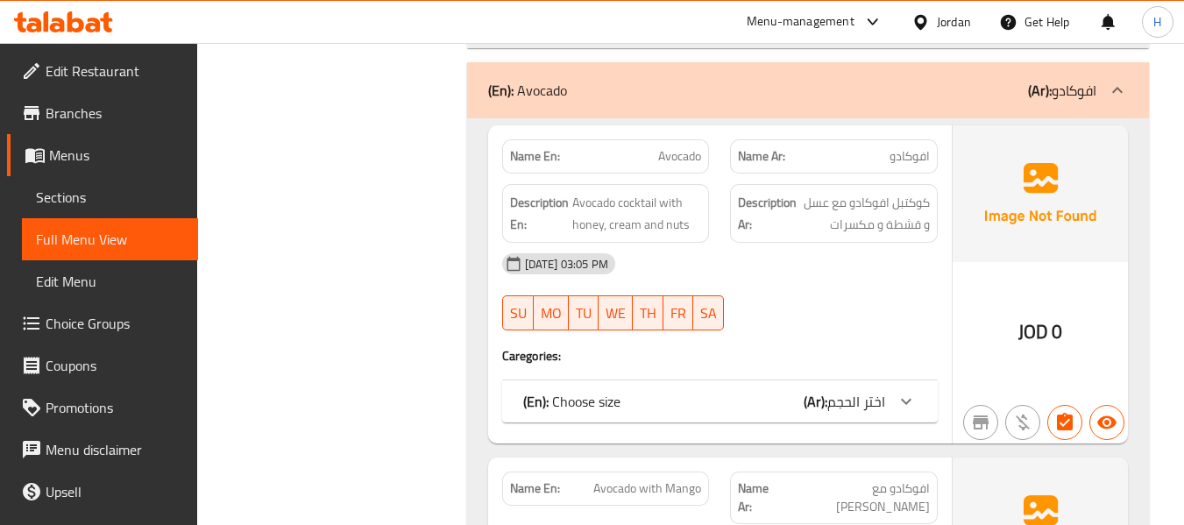
scroll to position [1870, 0]
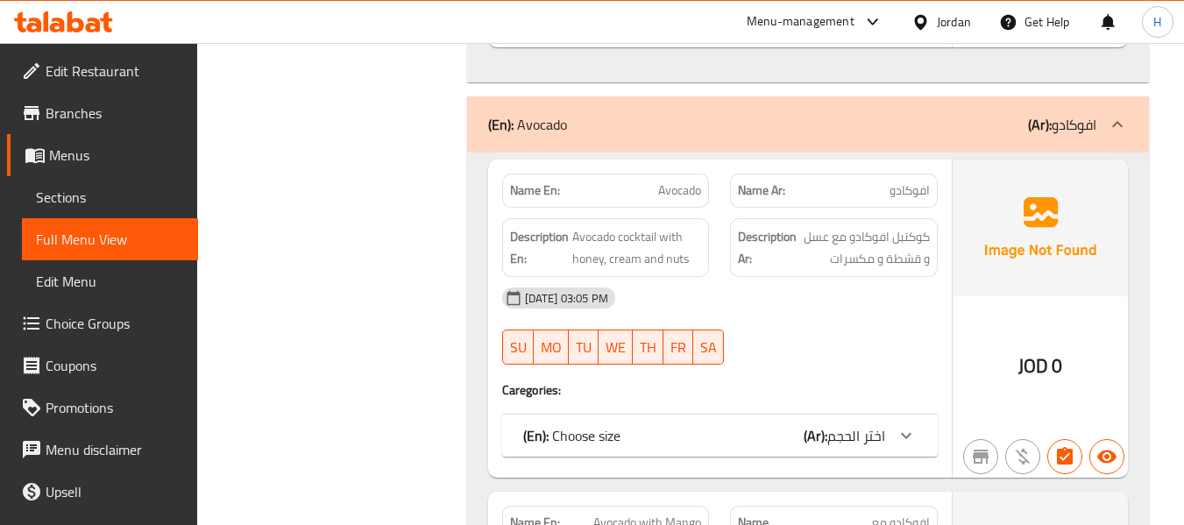
drag, startPoint x: 795, startPoint y: 441, endPoint x: 796, endPoint y: 431, distance: 9.7
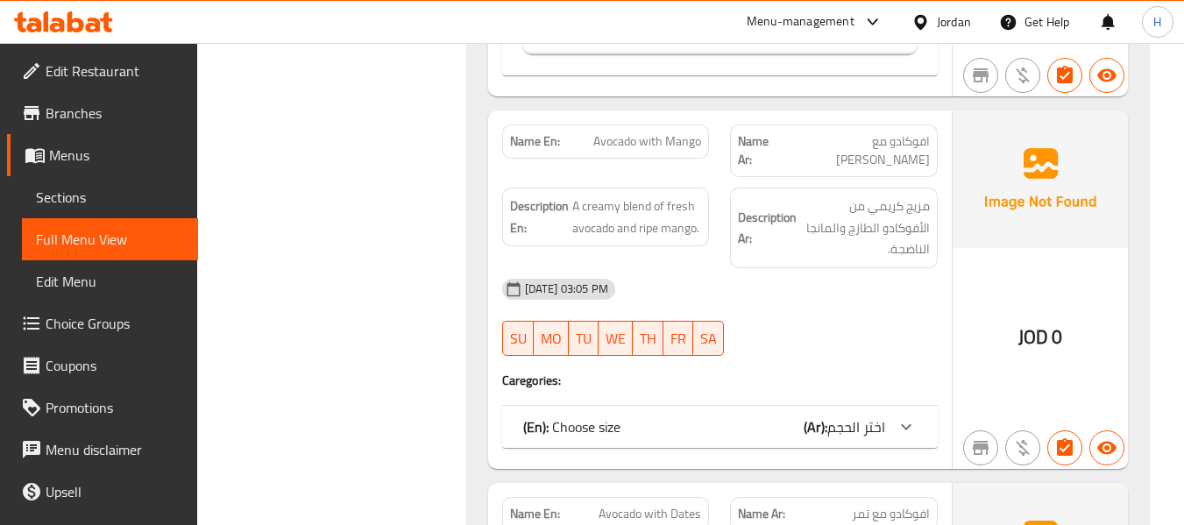
scroll to position [2571, 0]
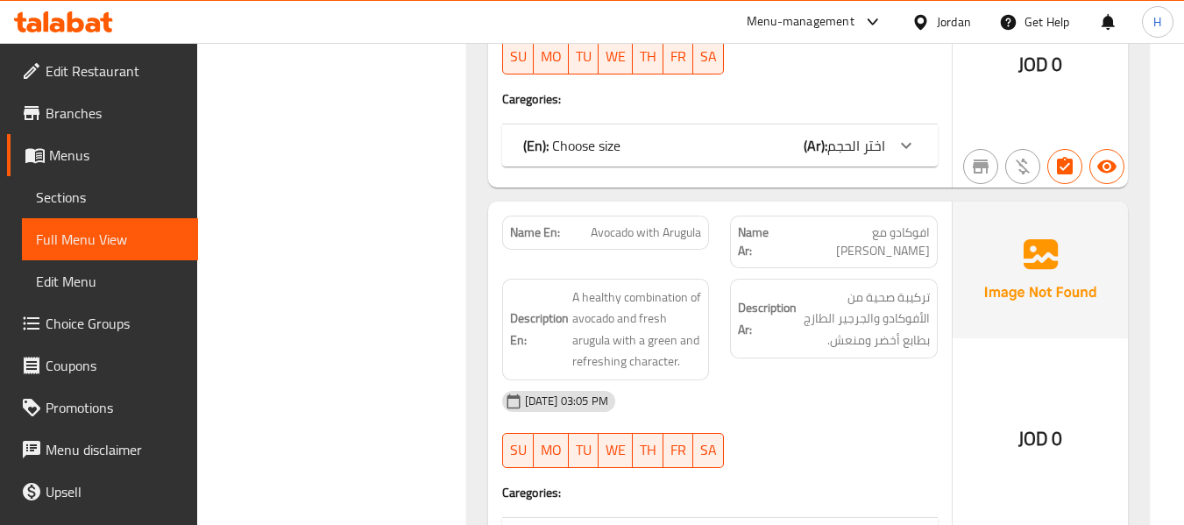
scroll to position [3507, 0]
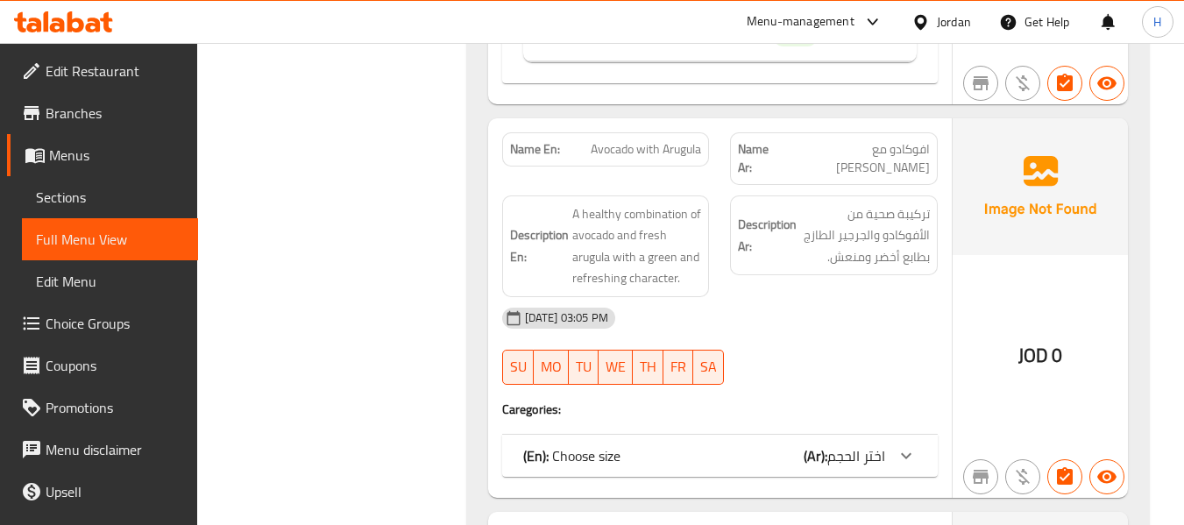
scroll to position [3974, 0]
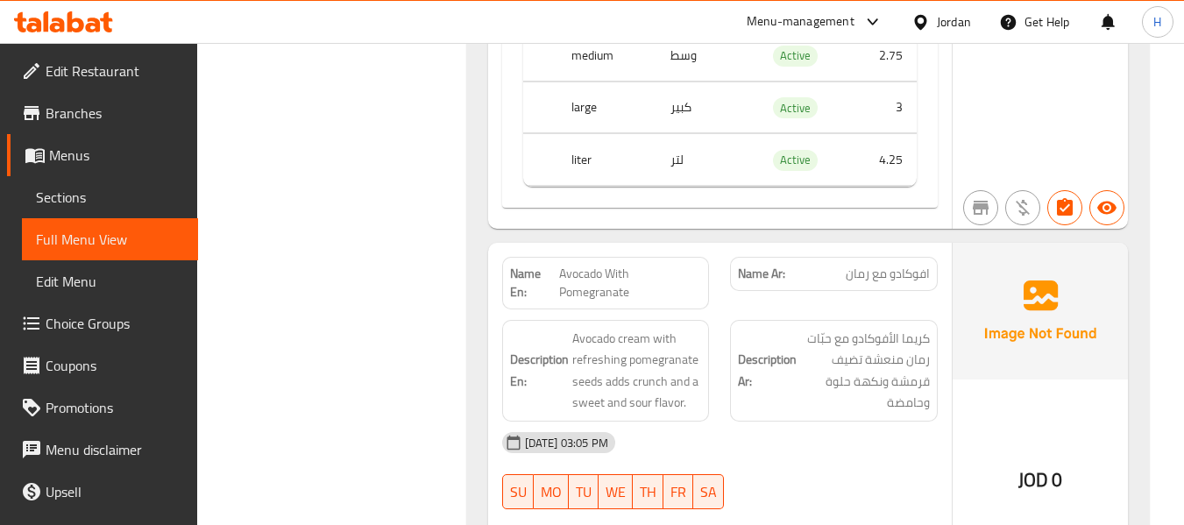
scroll to position [4675, 0]
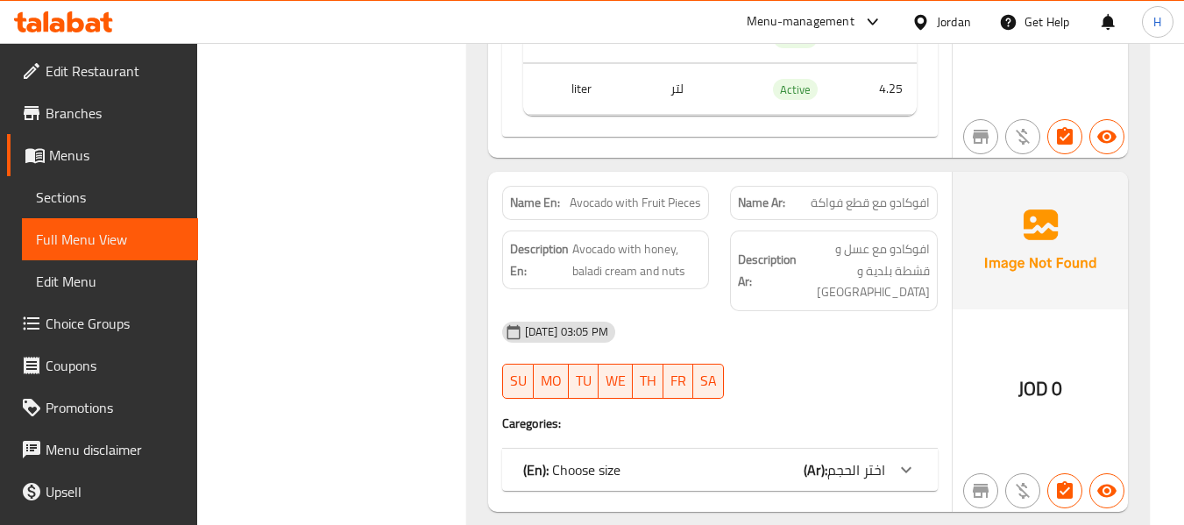
scroll to position [5377, 0]
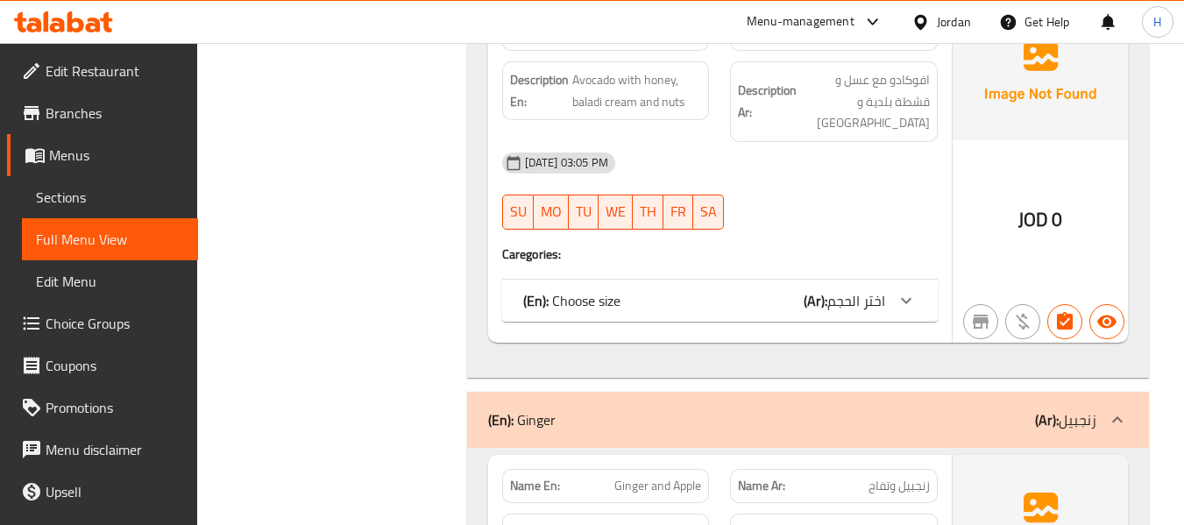
click at [794, 219] on div "Name En: Avocado with Fruit Pieces Name Ar: افوكادو مع قطع فواكة Description En…" at bounding box center [720, 173] width 464 height 340
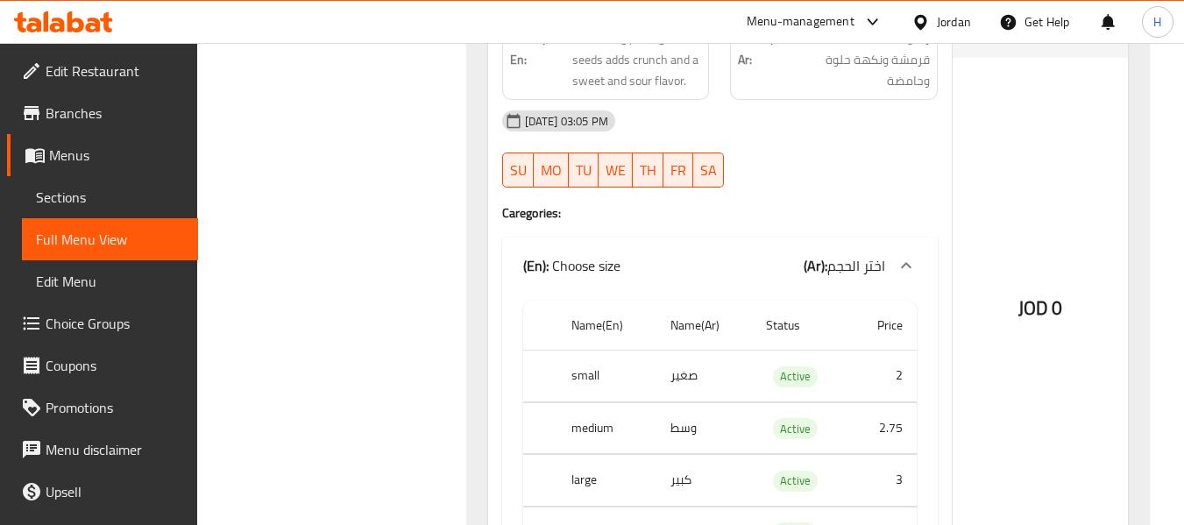
scroll to position [4675, 0]
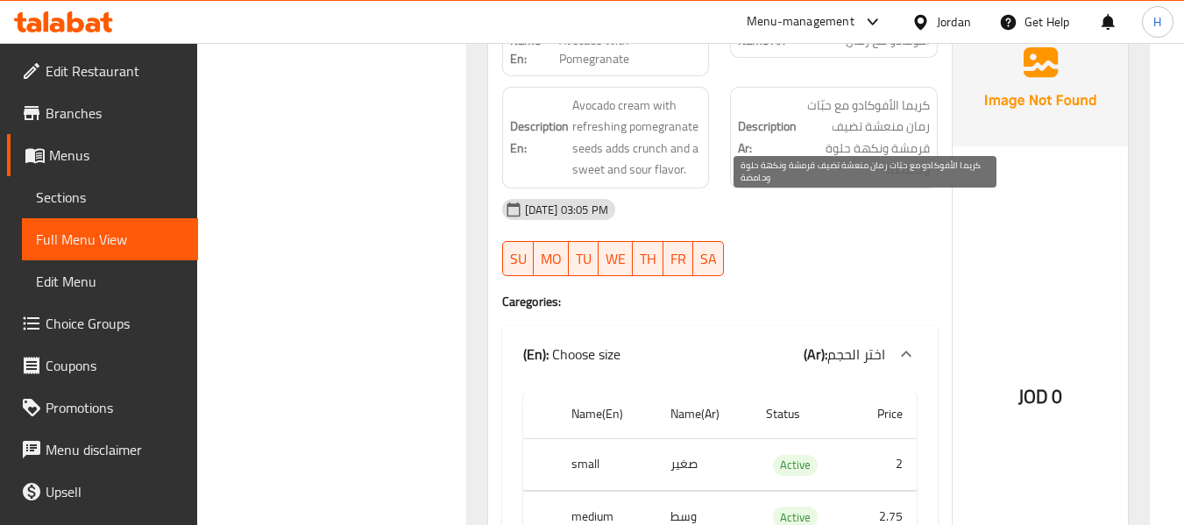
click at [877, 95] on span "كريما الأفوكادو مع حبّات رمان منعشة تضيف قرمشة ونكهة حلوة وحامضة" at bounding box center [865, 138] width 130 height 86
copy div "كريما الأفوكادو مع حبّات رمان منعشة تضيف قرمشة ونكهة حلوة وحامضة"
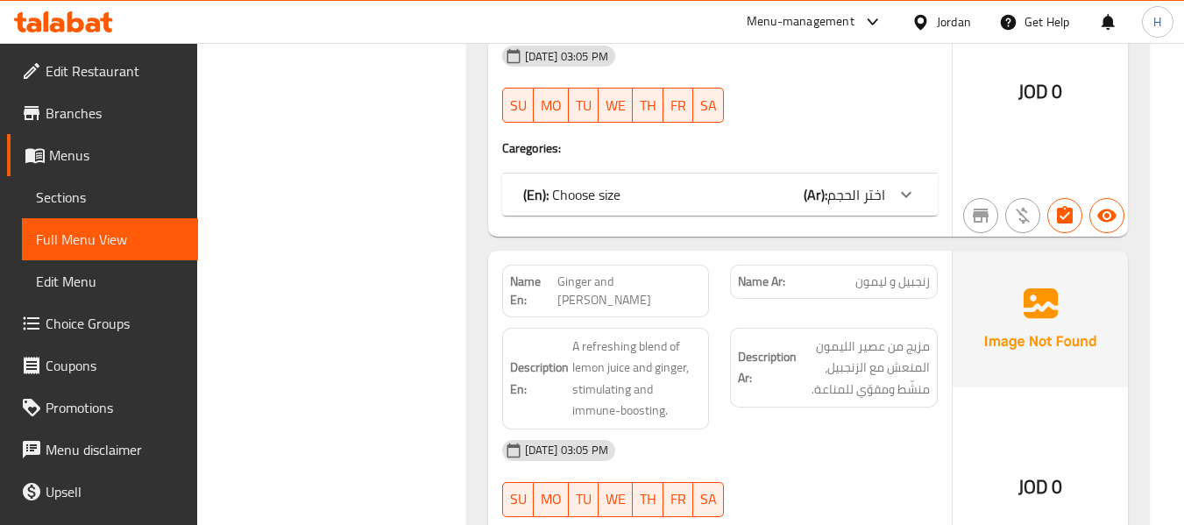
scroll to position [6312, 0]
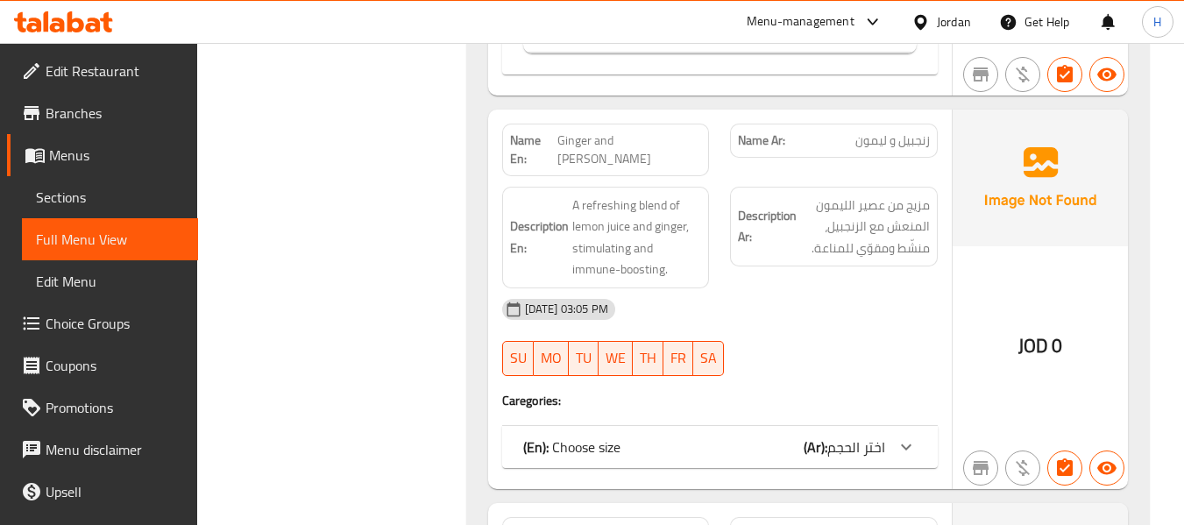
scroll to position [6780, 0]
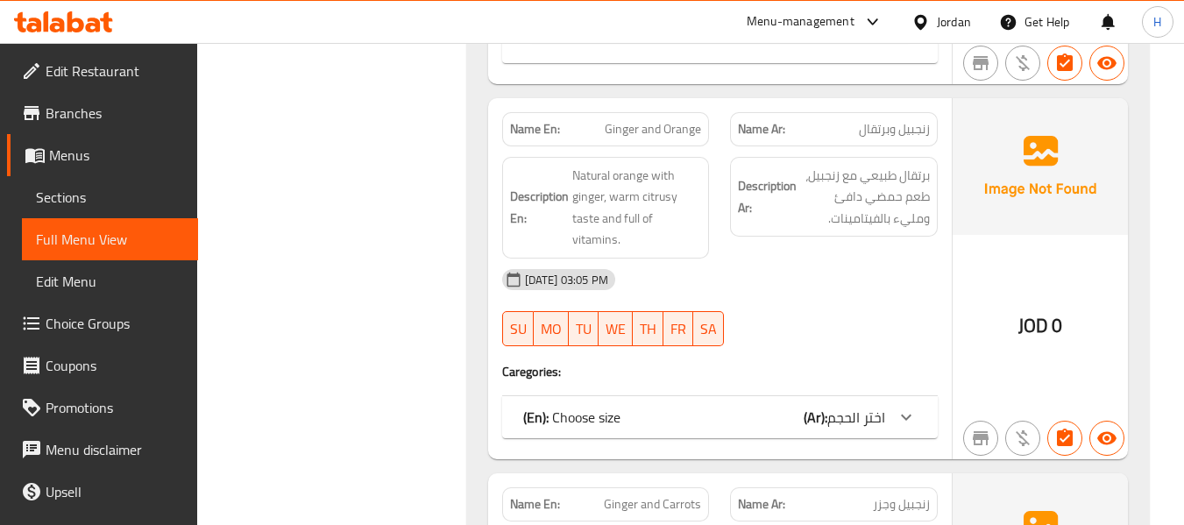
scroll to position [7481, 0]
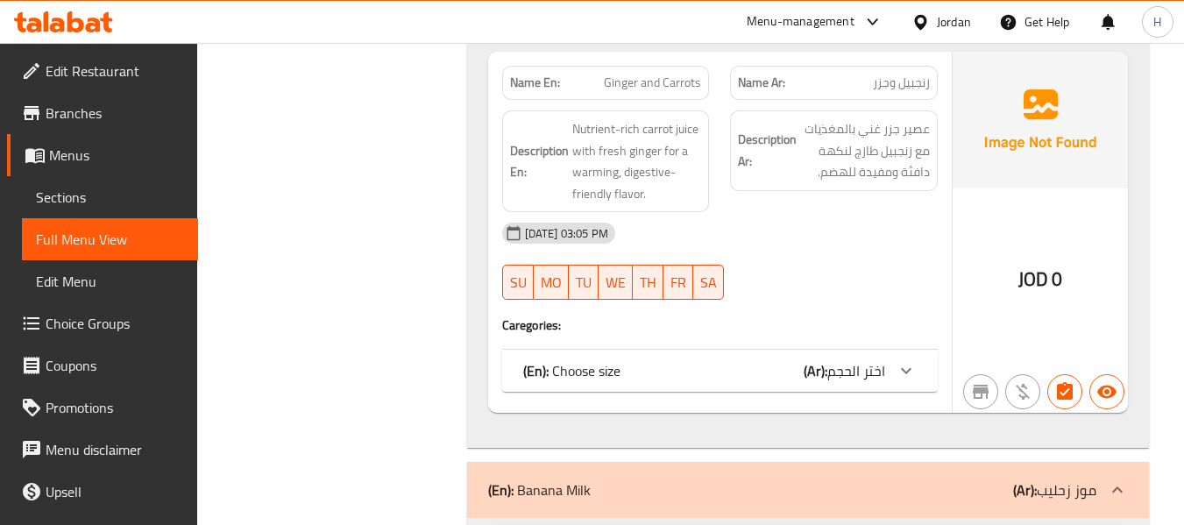
scroll to position [8182, 0]
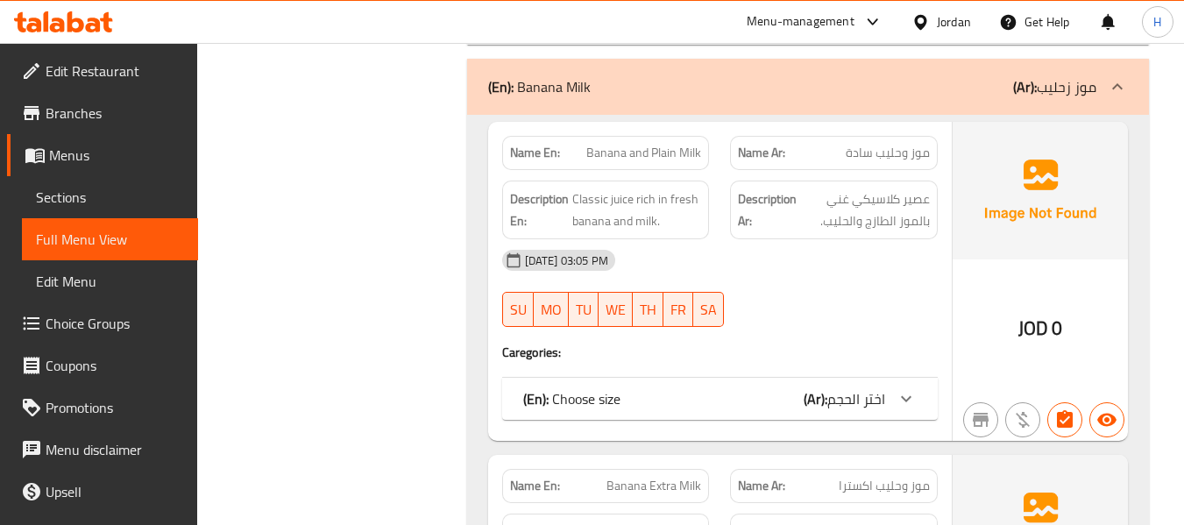
scroll to position [8884, 0]
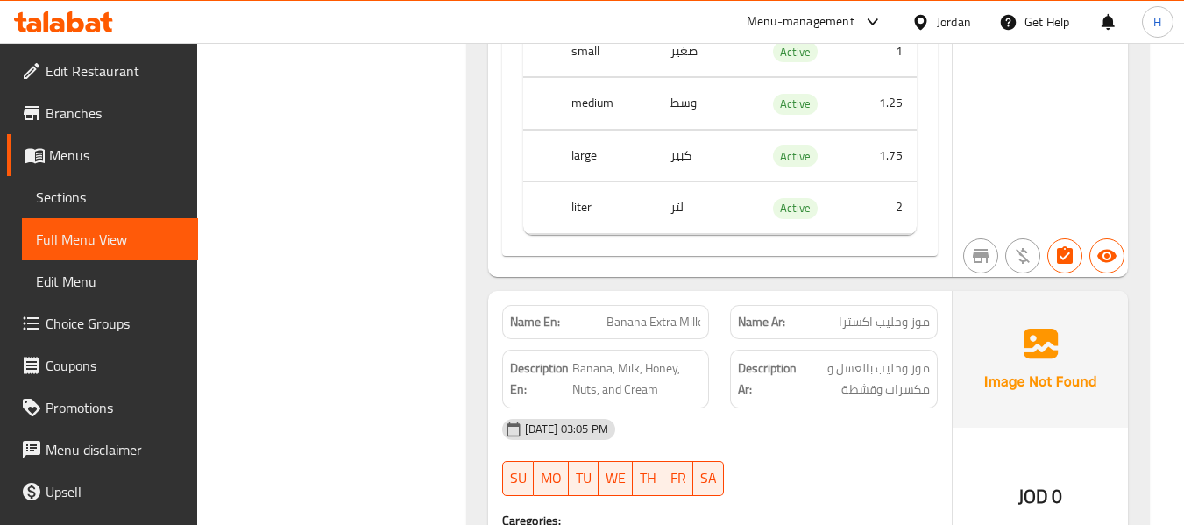
scroll to position [9352, 0]
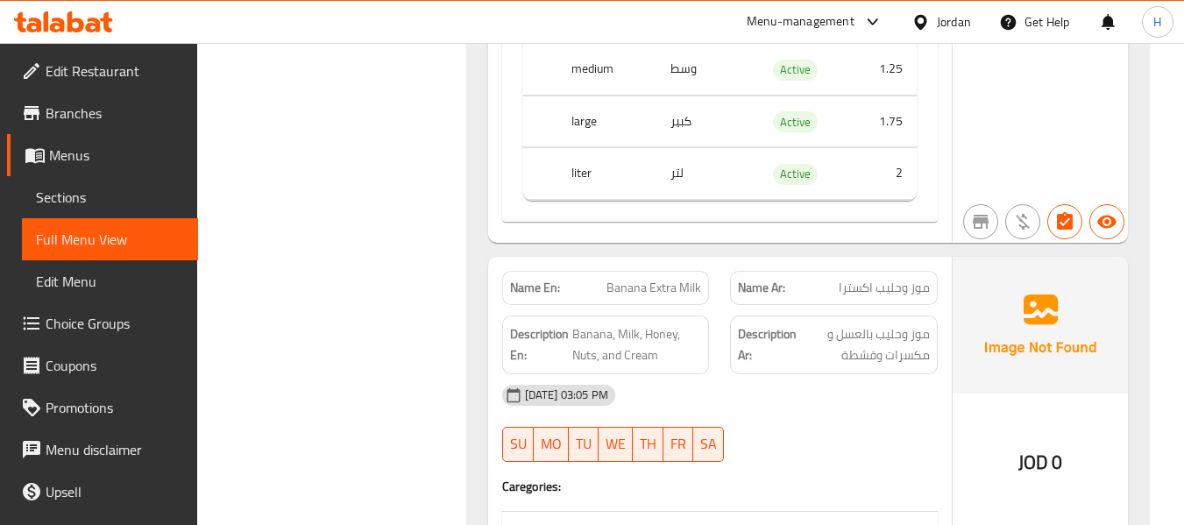
drag, startPoint x: 868, startPoint y: 239, endPoint x: 842, endPoint y: 267, distance: 37.8
click at [827, 324] on span "موز وحليب بالعسل و مكسرات وقشطة" at bounding box center [865, 345] width 130 height 43
click at [909, 324] on span "موز وحليب بالعسل و مكسرات وقشطة" at bounding box center [865, 345] width 130 height 43
drag, startPoint x: 636, startPoint y: 231, endPoint x: 603, endPoint y: 231, distance: 32.4
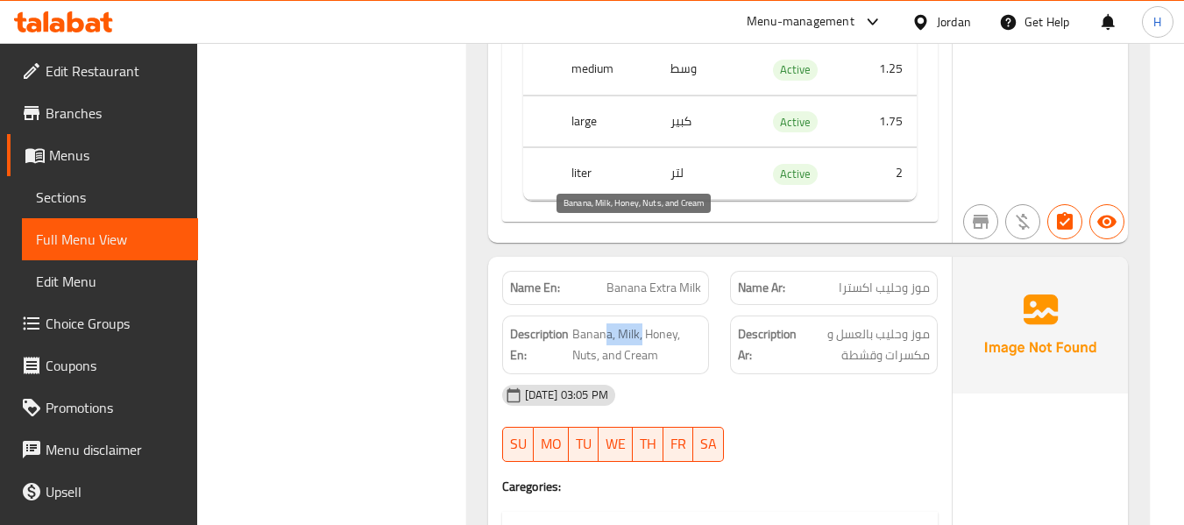
click at [603, 324] on span "Banana, Milk, Honey, Nuts, and Cream" at bounding box center [637, 345] width 130 height 43
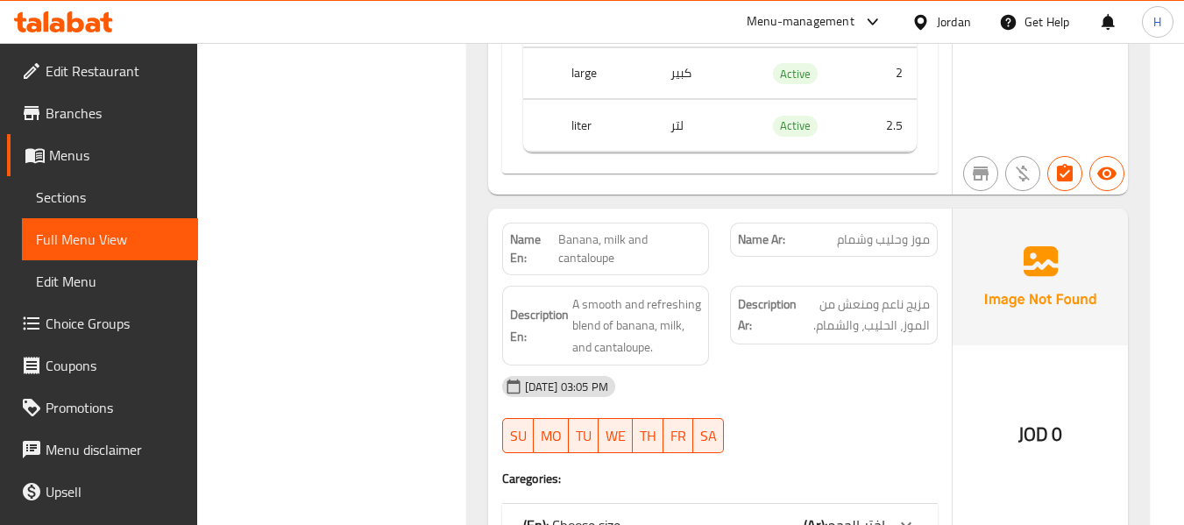
scroll to position [10053, 0]
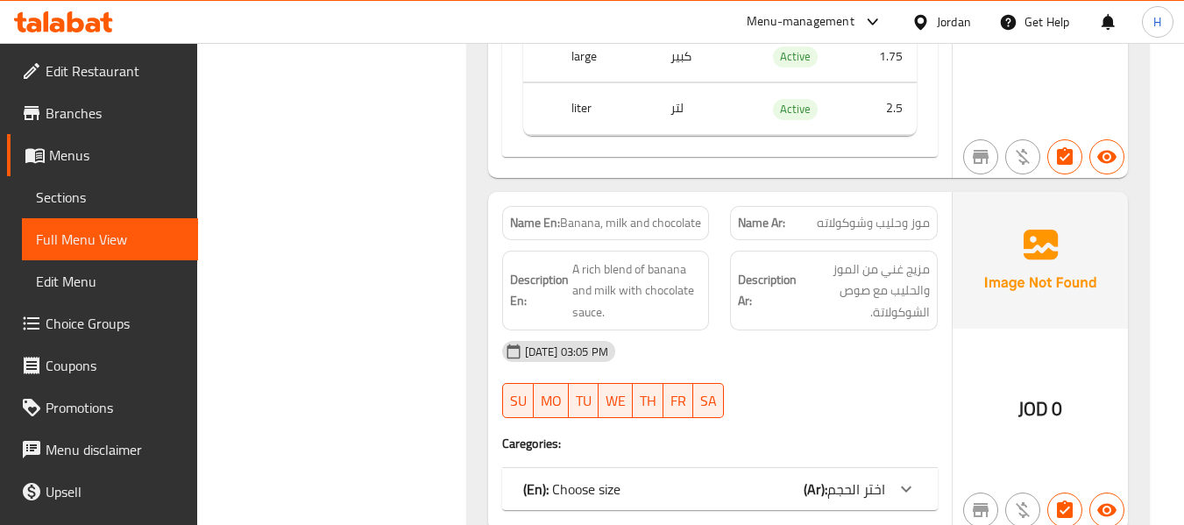
scroll to position [10754, 0]
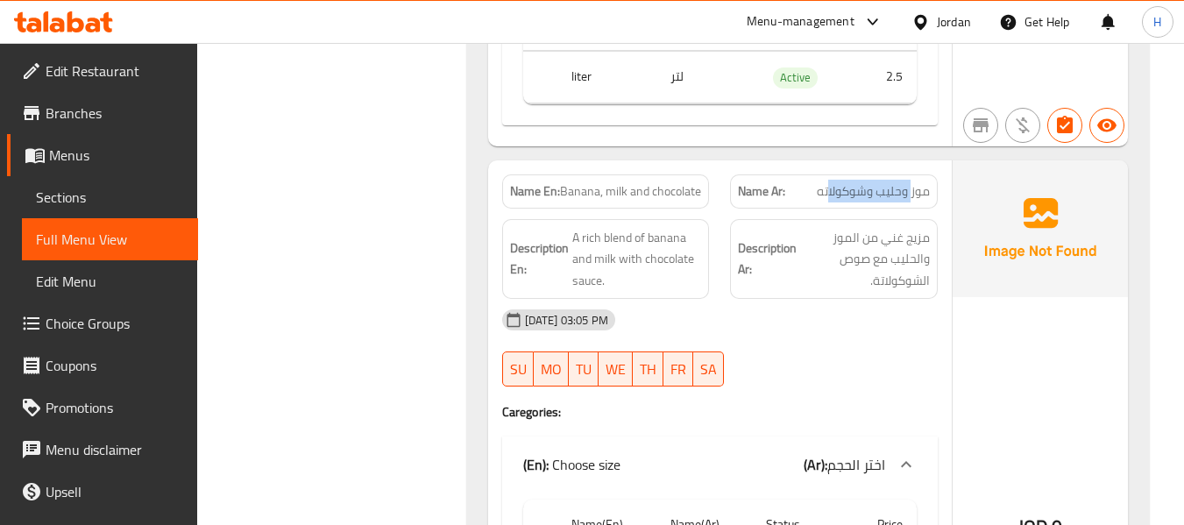
drag, startPoint x: 912, startPoint y: 96, endPoint x: 802, endPoint y: 101, distance: 109.7
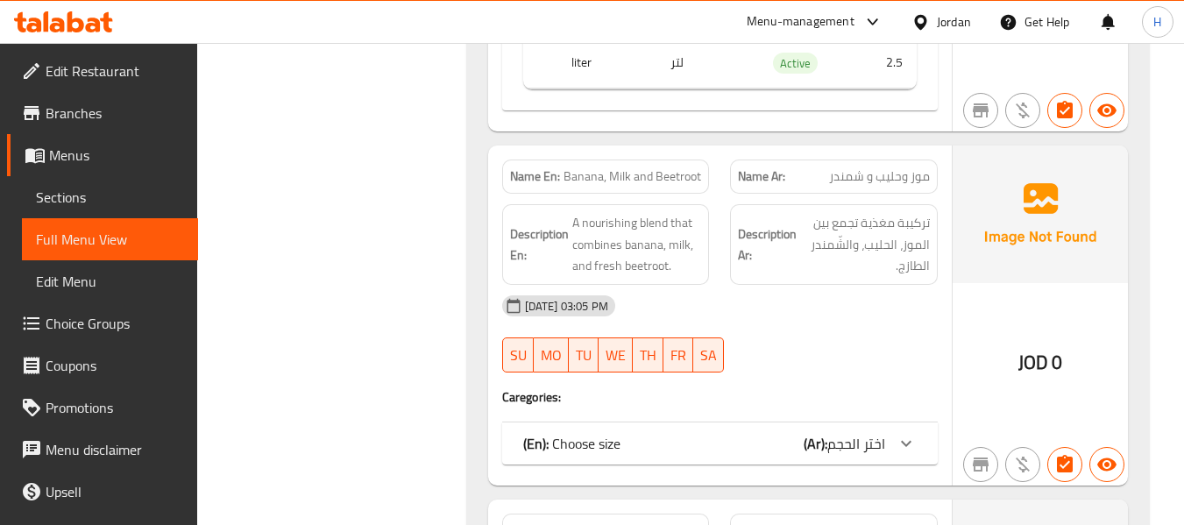
scroll to position [11456, 0]
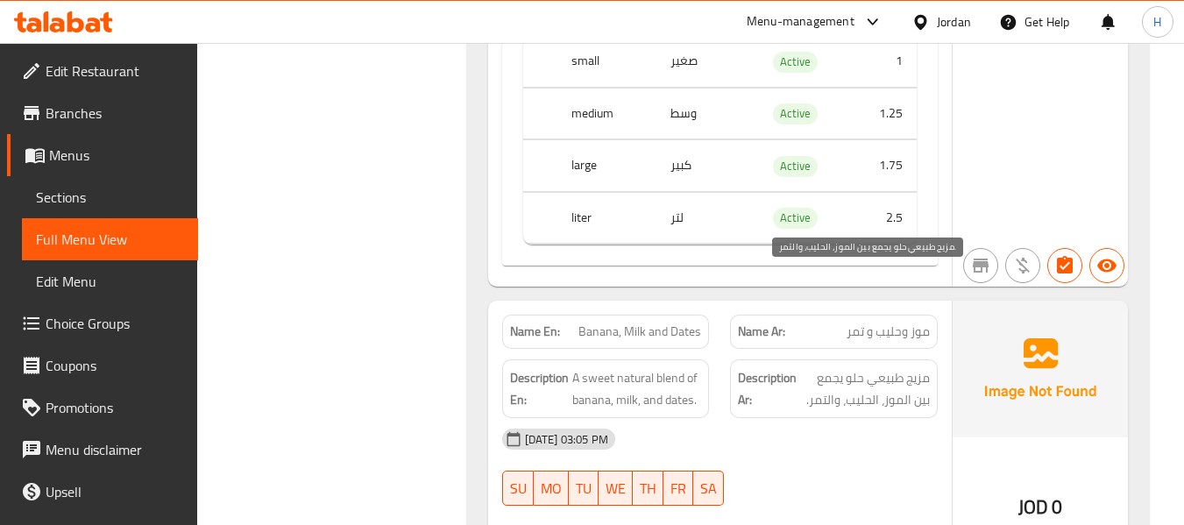
scroll to position [11222, 0]
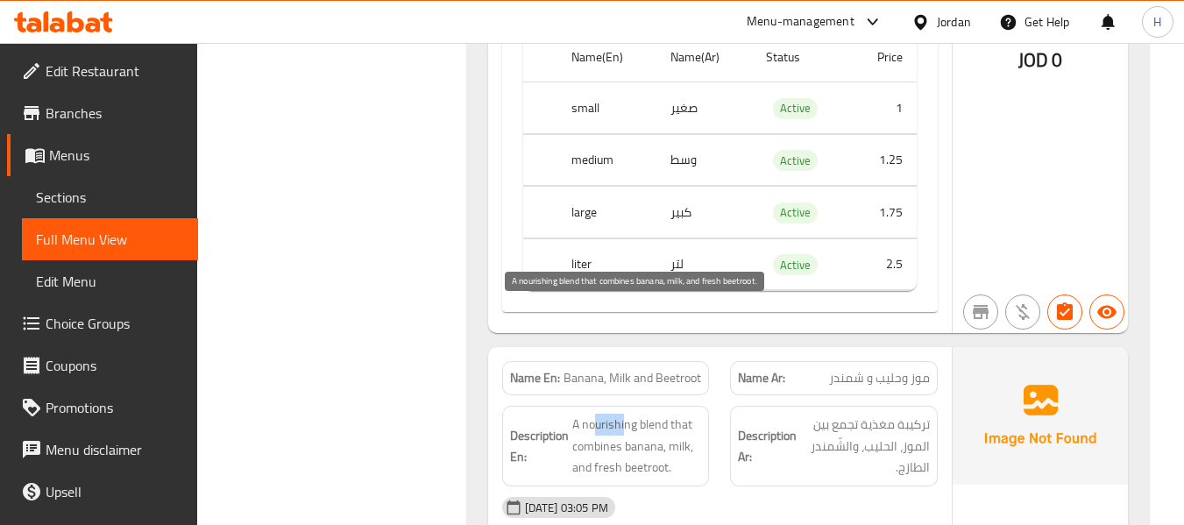
drag, startPoint x: 597, startPoint y: 329, endPoint x: 644, endPoint y: 332, distance: 47.5
click at [644, 414] on span "A nourishing blend that combines banana, milk, and fresh beetroot." at bounding box center [637, 446] width 130 height 65
click at [621, 414] on span "A nourishing blend that combines banana, milk, and fresh beetroot." at bounding box center [637, 446] width 130 height 65
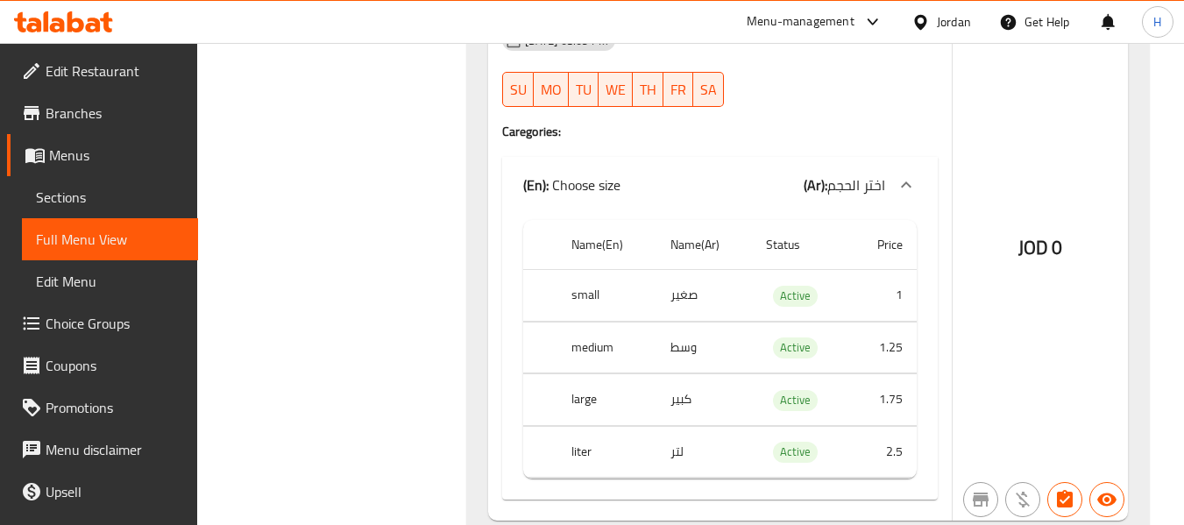
scroll to position [12157, 0]
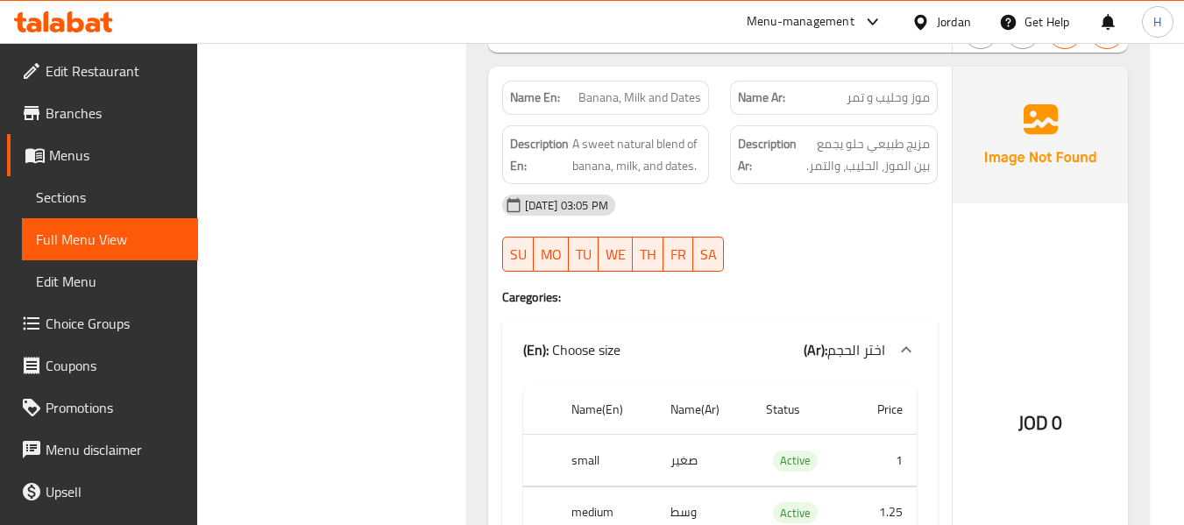
scroll to position [11923, 0]
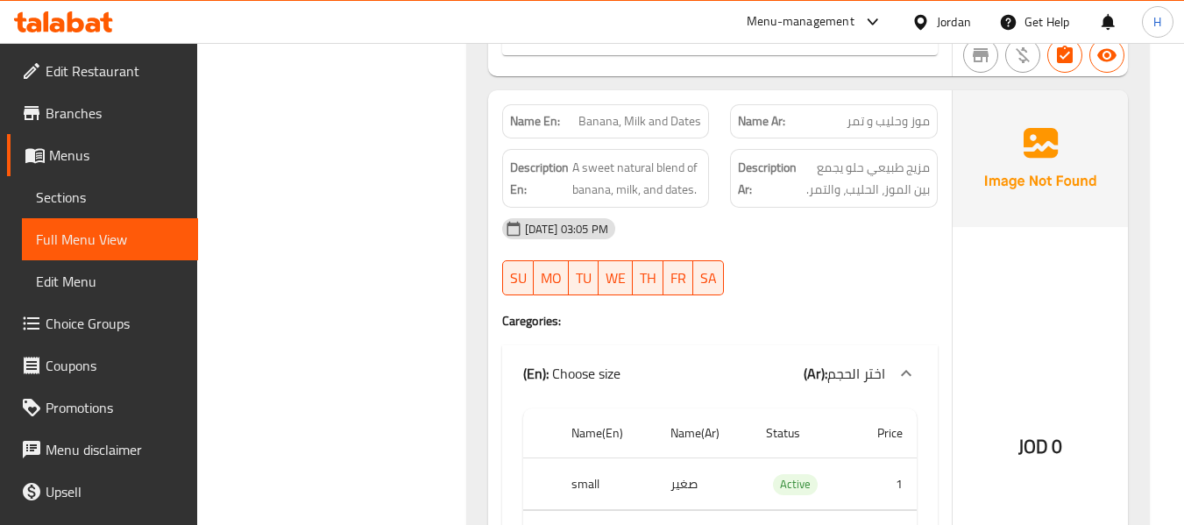
scroll to position [12624, 0]
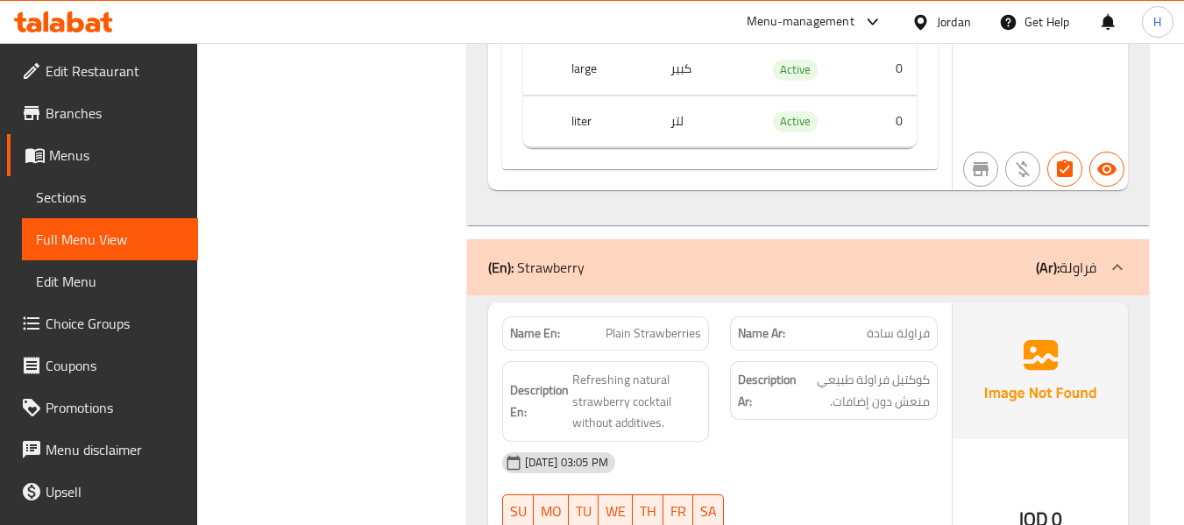
scroll to position [13560, 0]
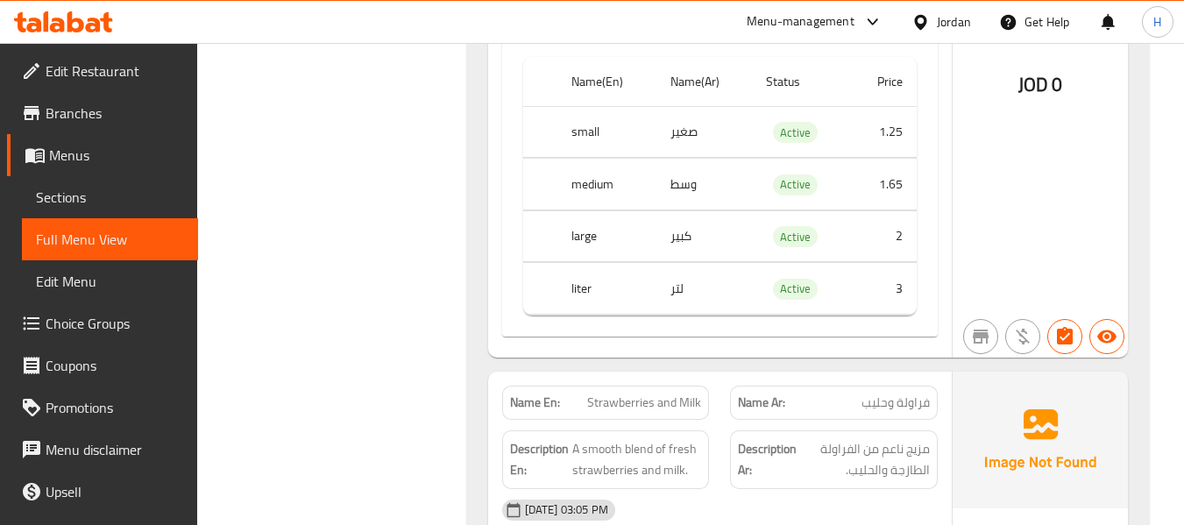
scroll to position [14027, 0]
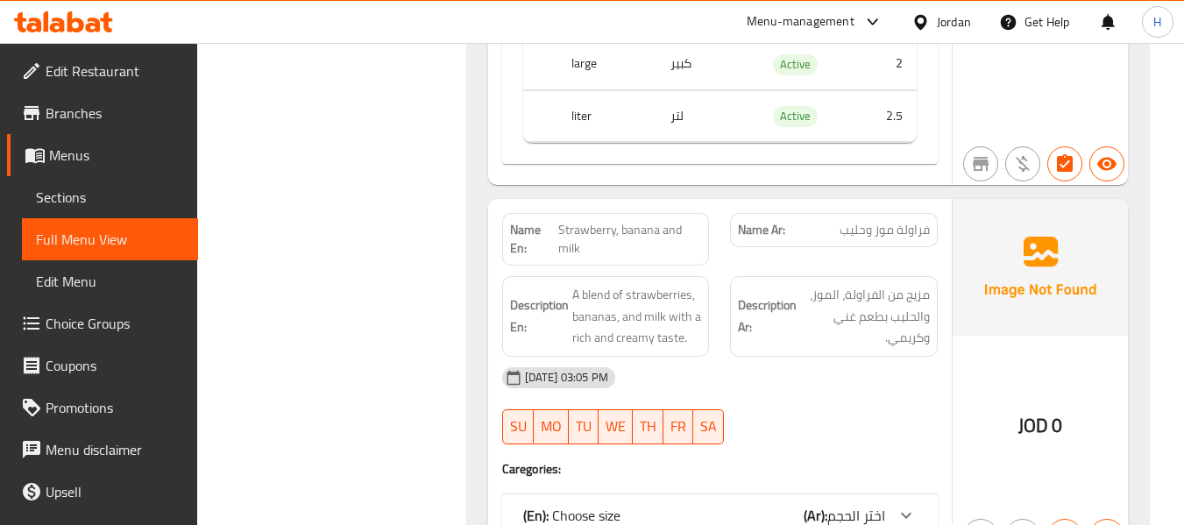
scroll to position [14729, 0]
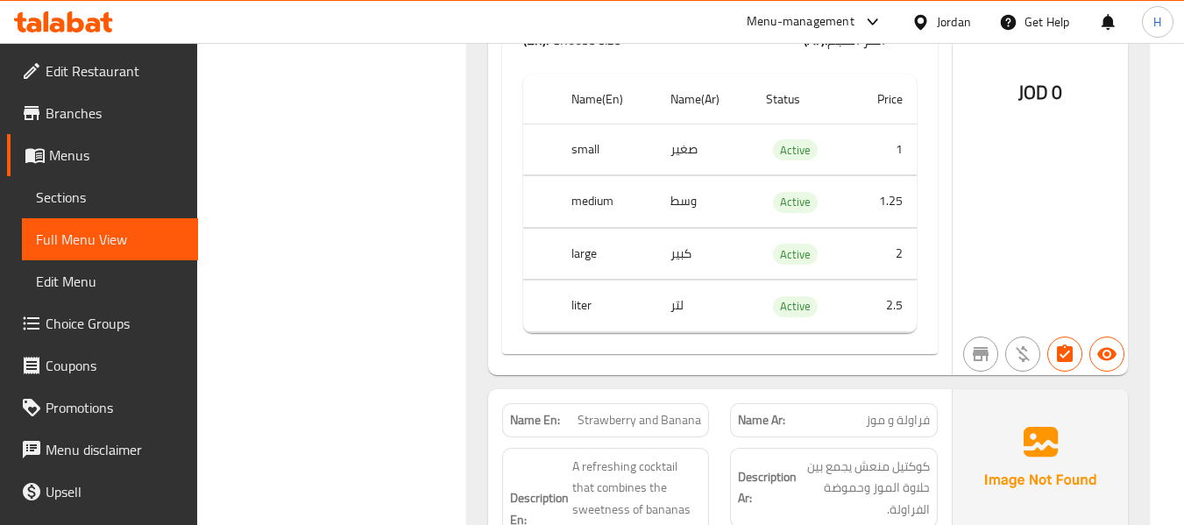
scroll to position [15430, 0]
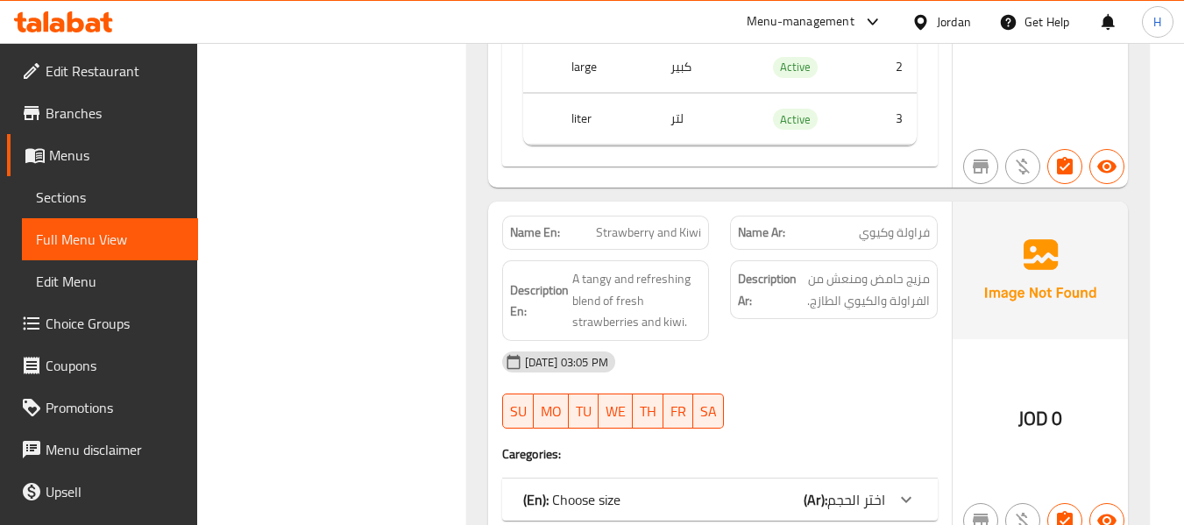
scroll to position [16365, 0]
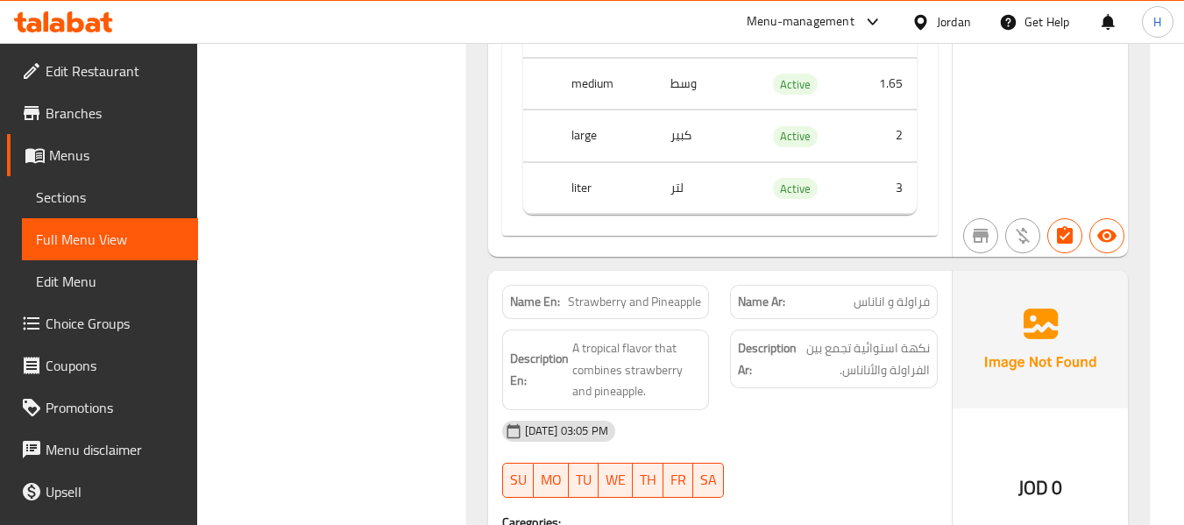
scroll to position [16833, 0]
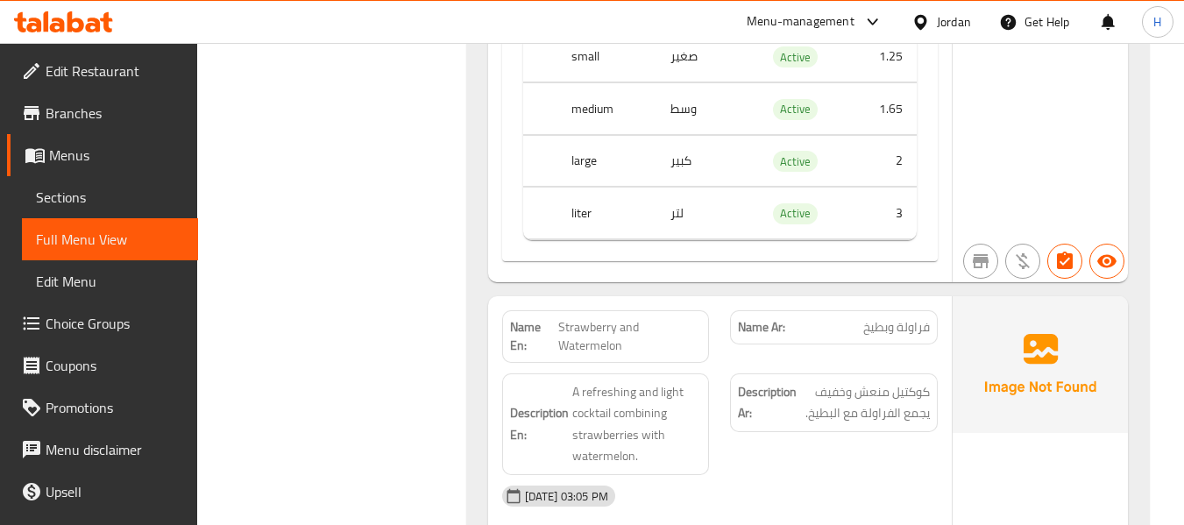
scroll to position [17534, 0]
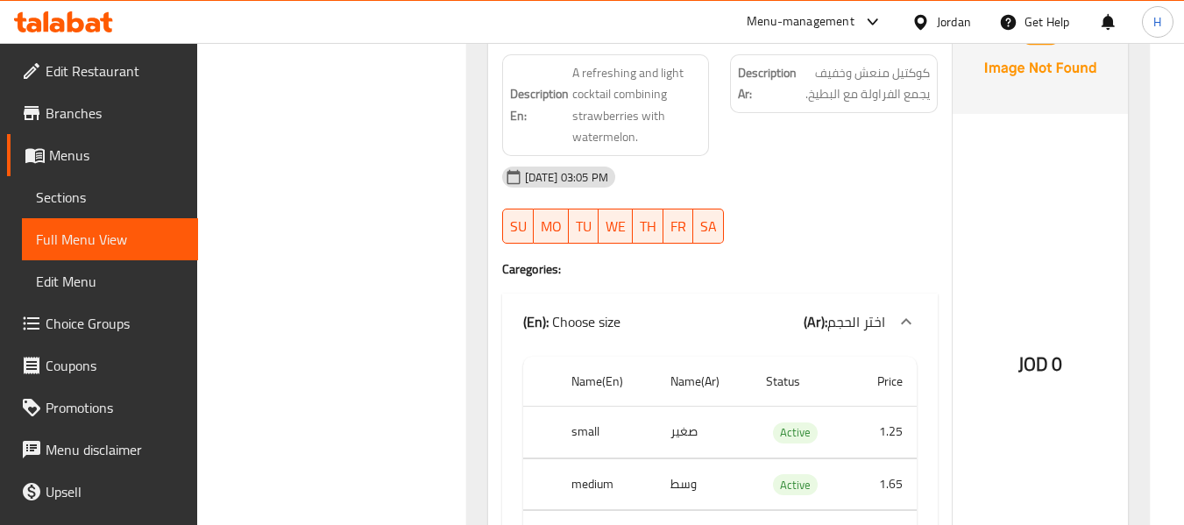
scroll to position [18001, 0]
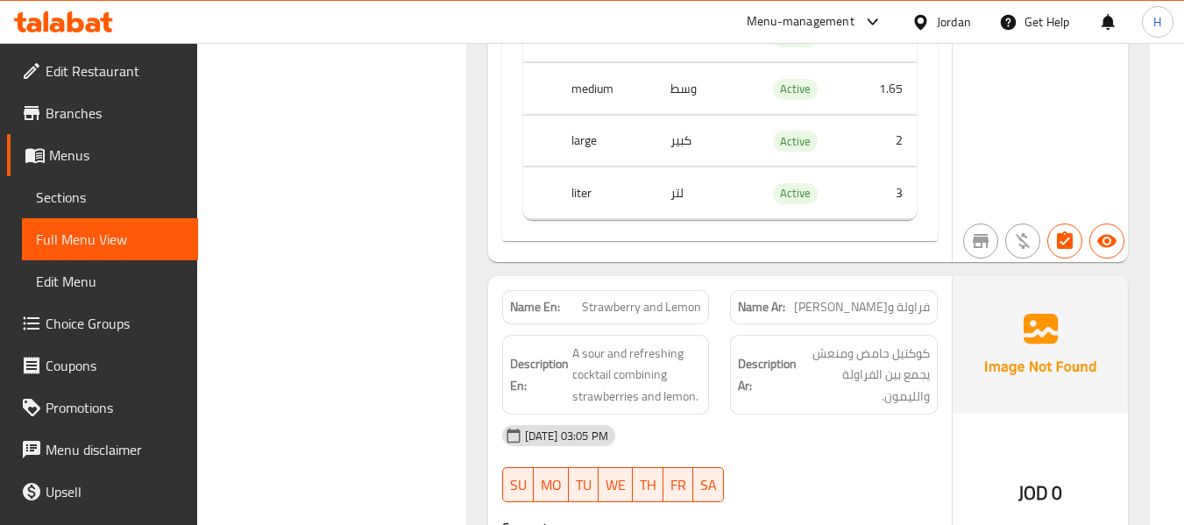
scroll to position [18703, 0]
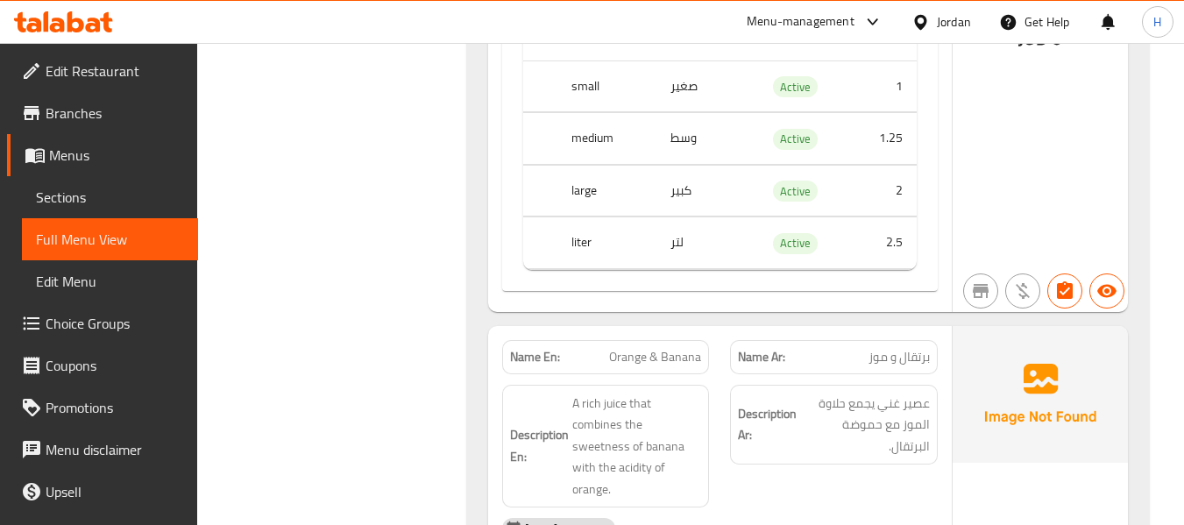
scroll to position [20807, 0]
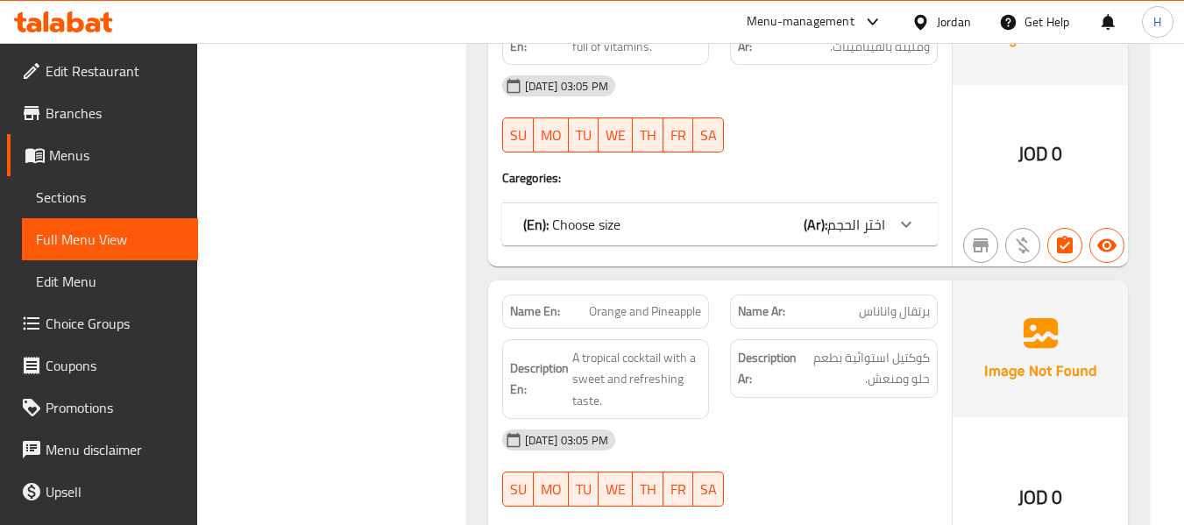
scroll to position [21742, 0]
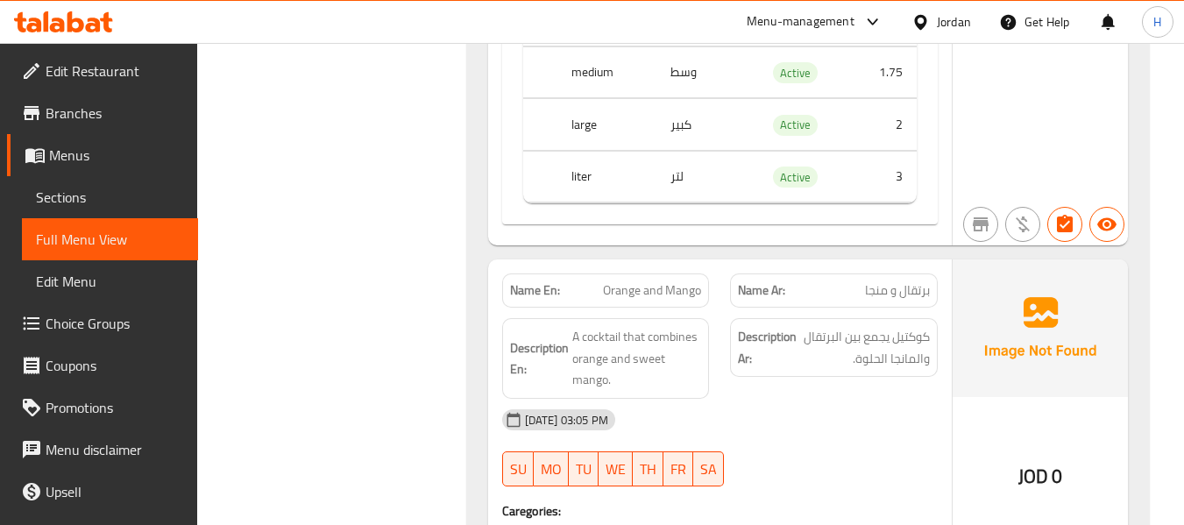
scroll to position [22444, 0]
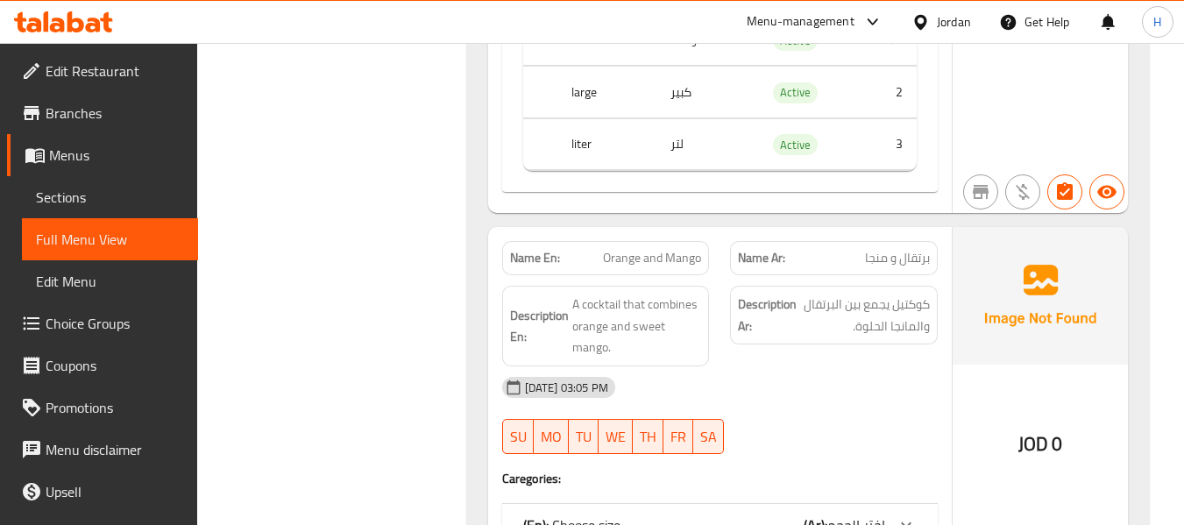
drag, startPoint x: 773, startPoint y: 389, endPoint x: 847, endPoint y: 381, distance: 74.1
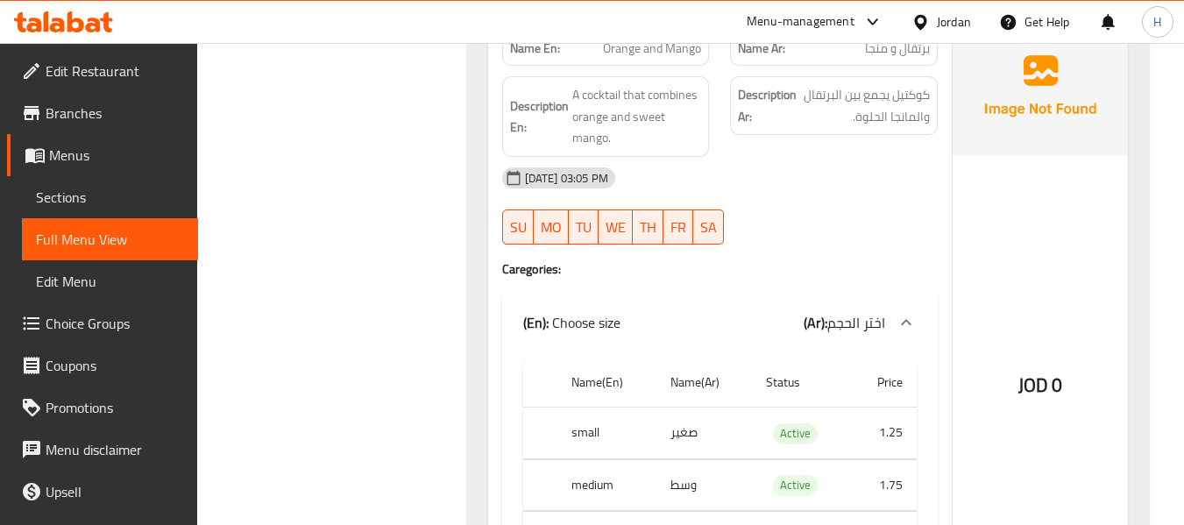
scroll to position [23145, 0]
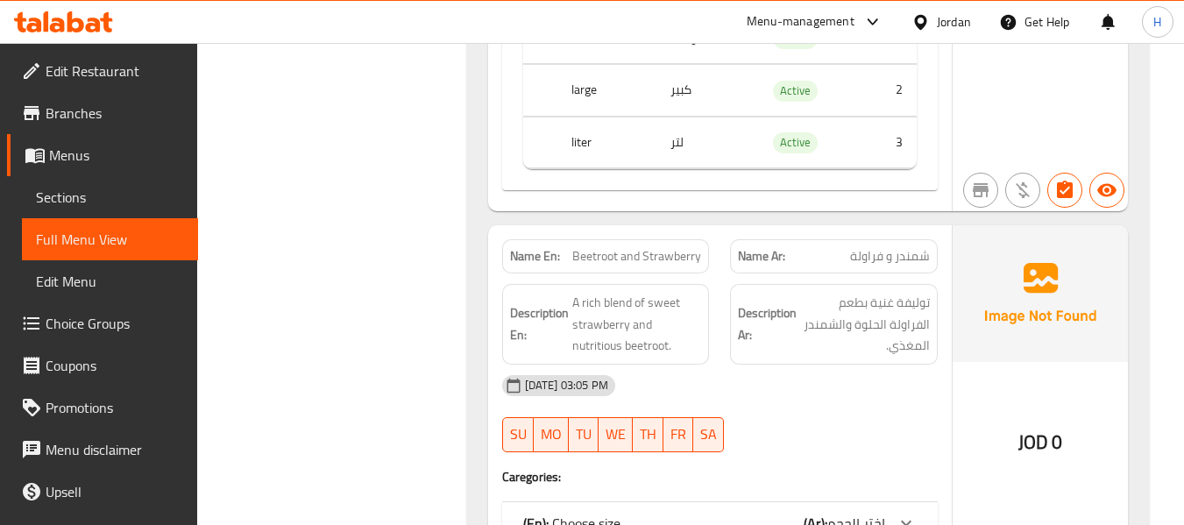
scroll to position [25015, 0]
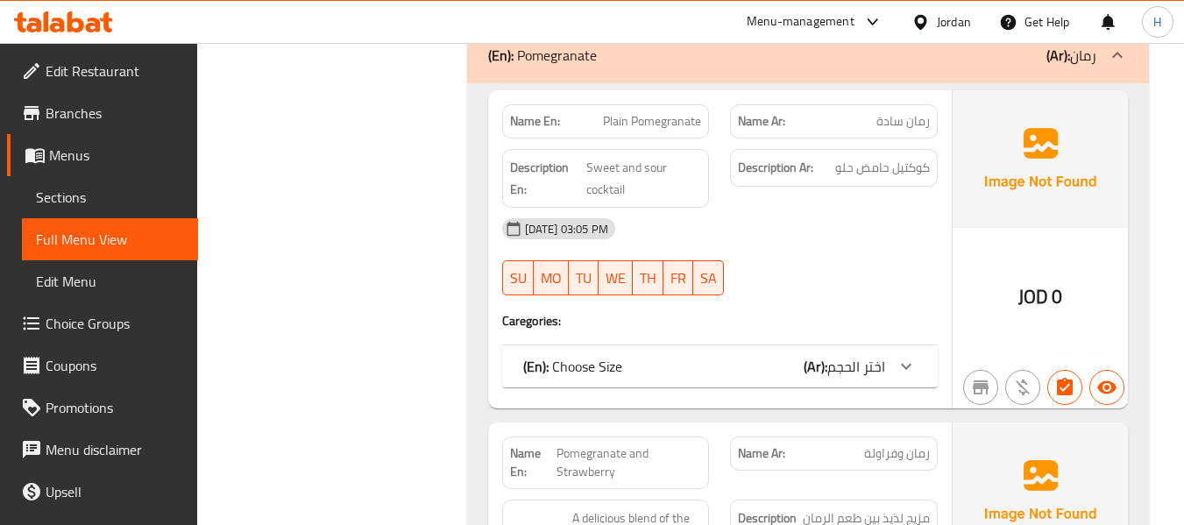
scroll to position [27122, 0]
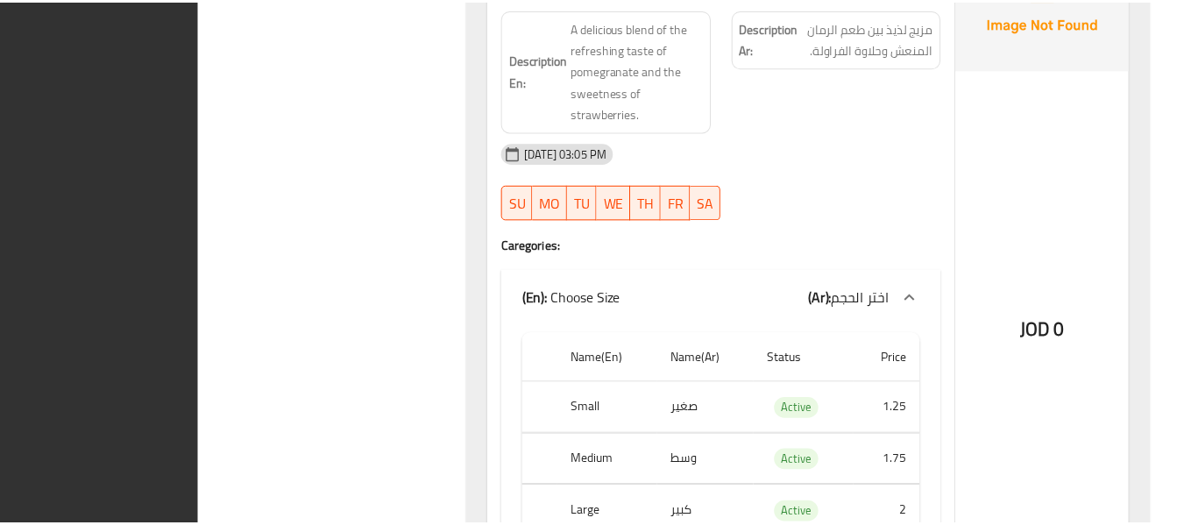
scroll to position [27276, 0]
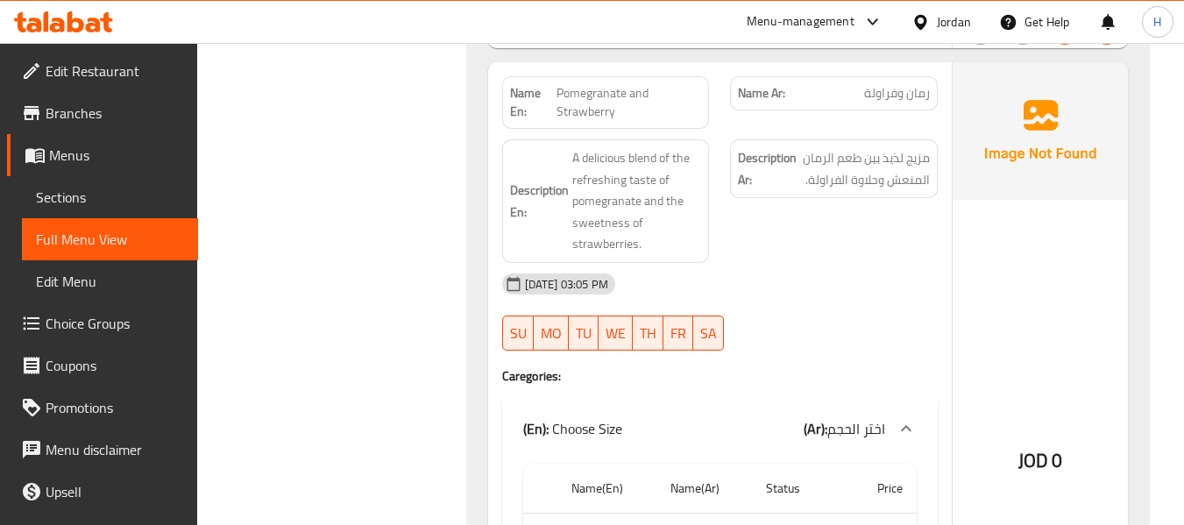
click at [78, 82] on span "Edit Restaurant" at bounding box center [115, 70] width 139 height 21
